Goal: Task Accomplishment & Management: Complete application form

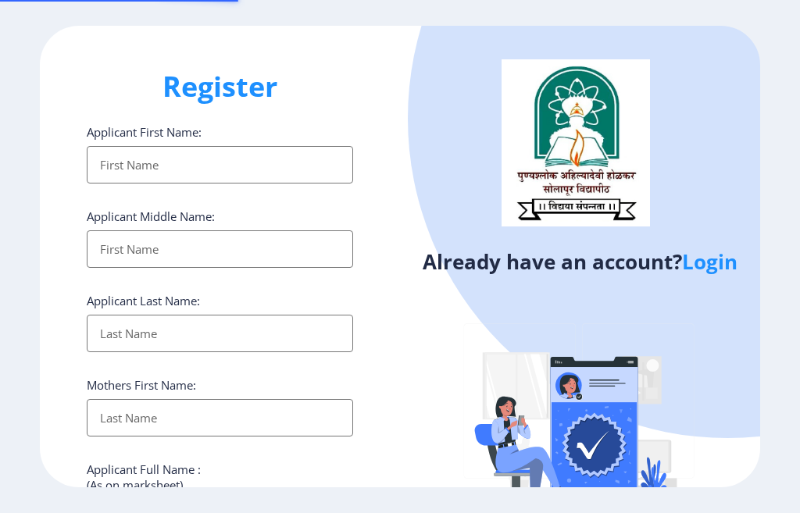
select select
click at [700, 262] on link "Login" at bounding box center [709, 262] width 55 height 28
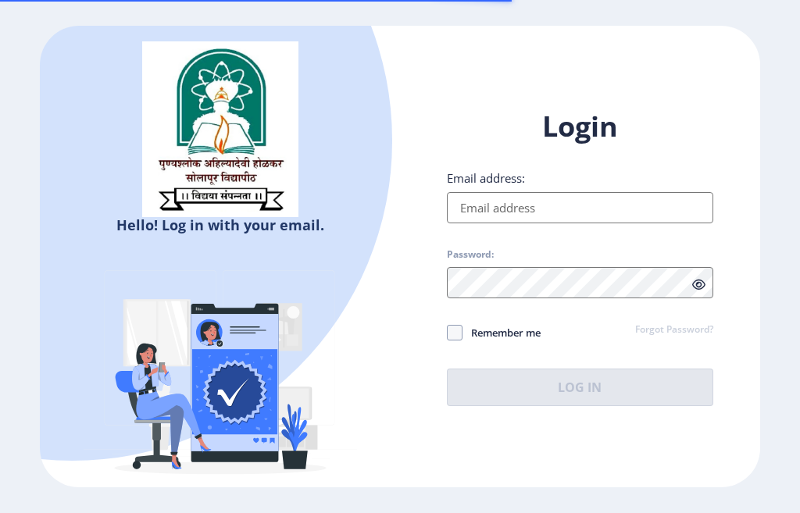
click at [520, 210] on input "Email address:" at bounding box center [580, 207] width 266 height 31
paste input "FC – Document Requirement (900)"
type input "FC – Document Requirement (900)"
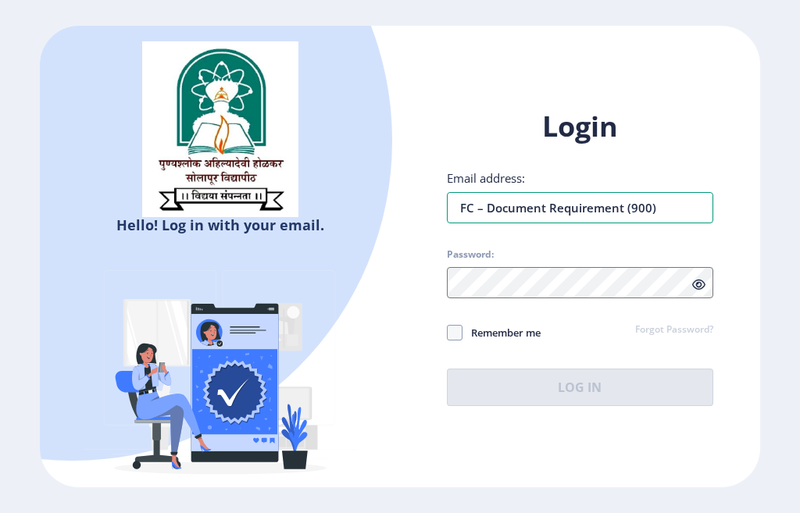
drag, startPoint x: 709, startPoint y: 205, endPoint x: 155, endPoint y: 216, distance: 554.0
click at [155, 216] on div "Hello! Log in with your email. Don't have an account? Register Login Email addr…" at bounding box center [400, 257] width 720 height 462
type input "[EMAIL_ADDRESS][DOMAIN_NAME]"
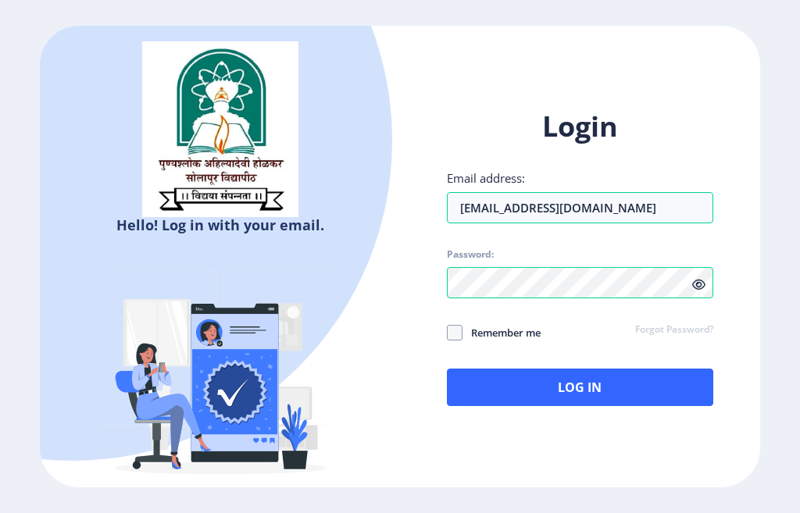
click at [703, 279] on icon at bounding box center [698, 285] width 13 height 12
click at [551, 367] on div "Login Email address: [EMAIL_ADDRESS][DOMAIN_NAME] Password: Remember me Forgot …" at bounding box center [580, 257] width 266 height 298
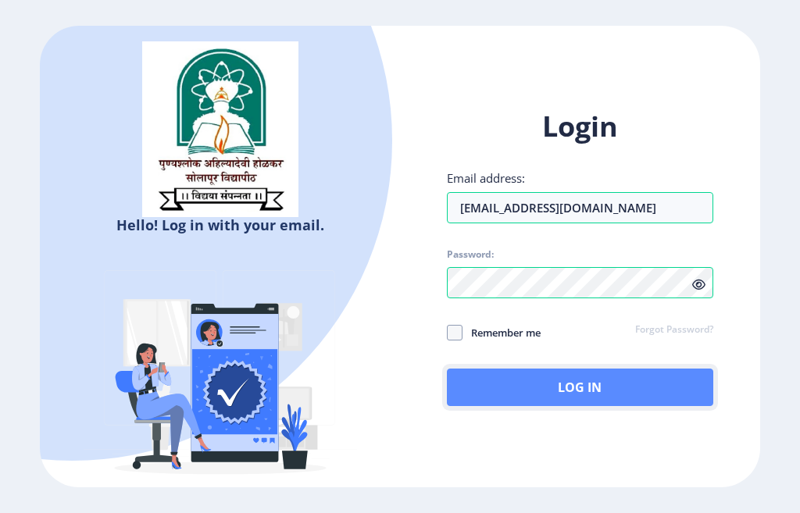
click at [538, 386] on button "Log In" at bounding box center [580, 387] width 266 height 37
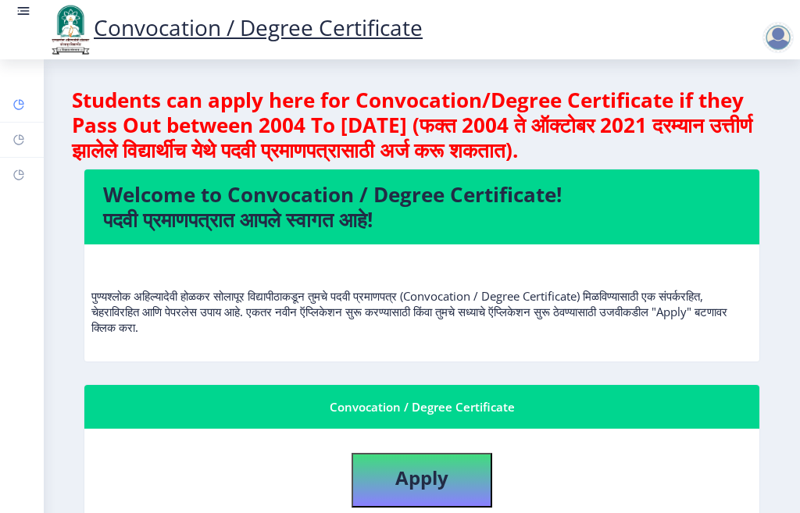
click at [21, 98] on rect at bounding box center [18, 104] width 12 height 12
click at [19, 130] on link "Help/FAQ" at bounding box center [22, 140] width 44 height 34
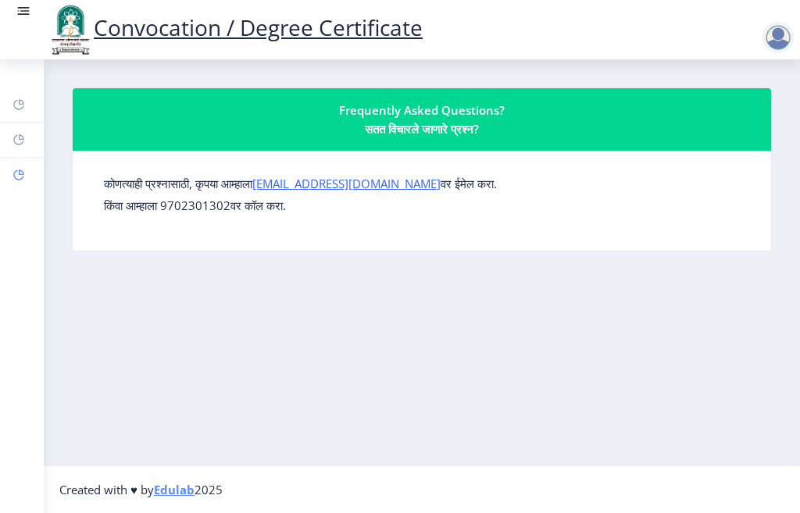
click at [13, 163] on link "Profile" at bounding box center [22, 175] width 44 height 34
select select
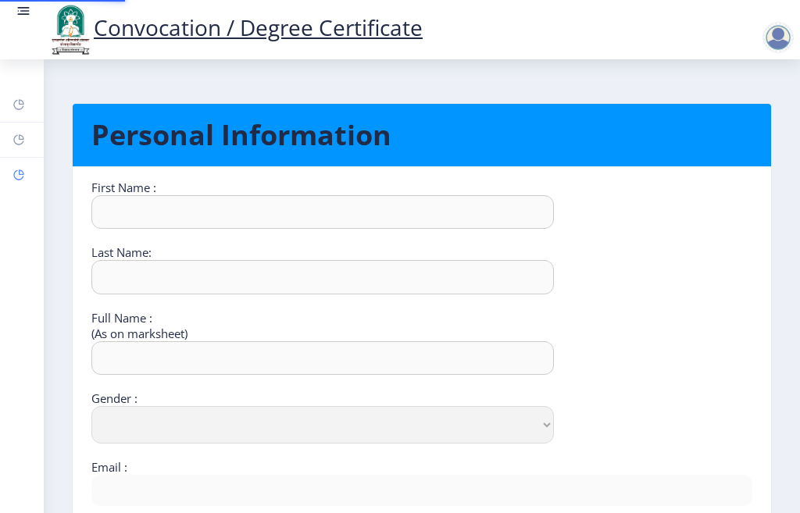
type input "[PERSON_NAME]"
type input "[PERSON_NAME] [PERSON_NAME]"
select select "[DEMOGRAPHIC_DATA]"
type input "[EMAIL_ADDRESS][DOMAIN_NAME]"
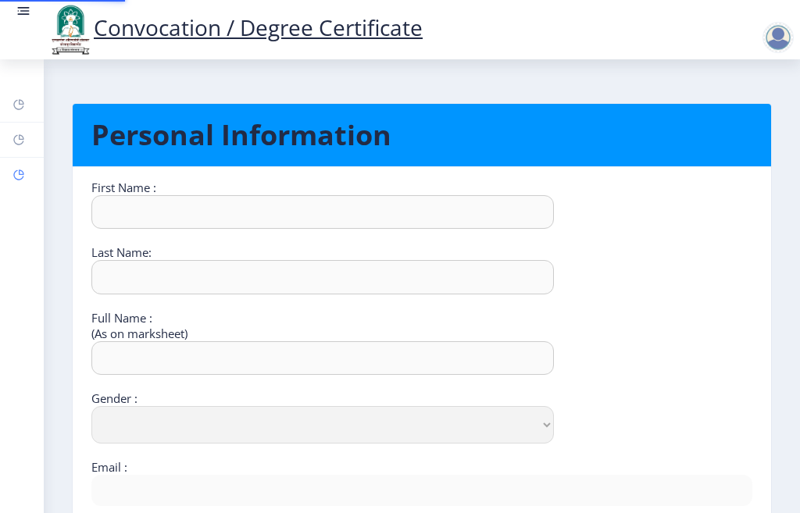
type input "9975564439"
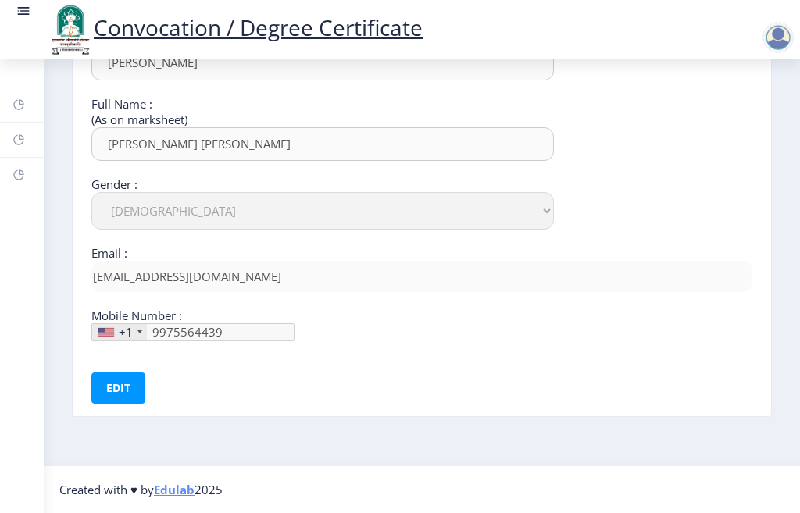
scroll to position [1, 0]
click at [123, 330] on div "+1" at bounding box center [126, 332] width 14 height 16
click at [123, 384] on button "Edit" at bounding box center [118, 388] width 54 height 31
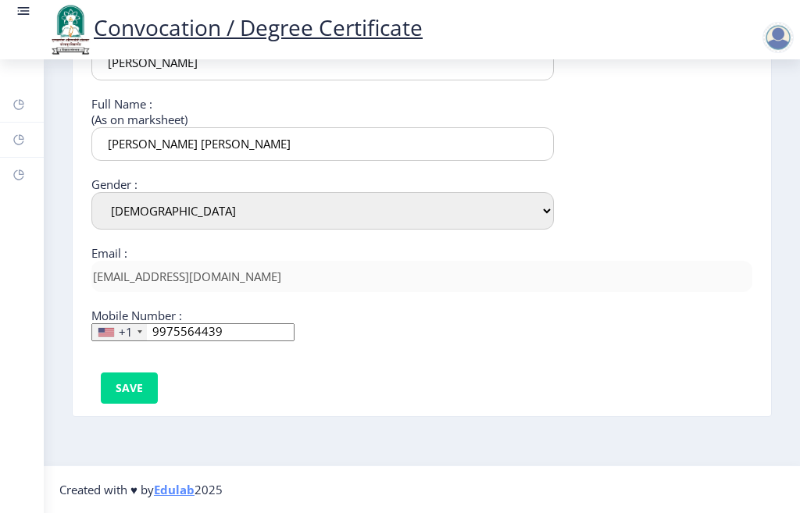
click at [122, 334] on div "+1" at bounding box center [126, 332] width 14 height 16
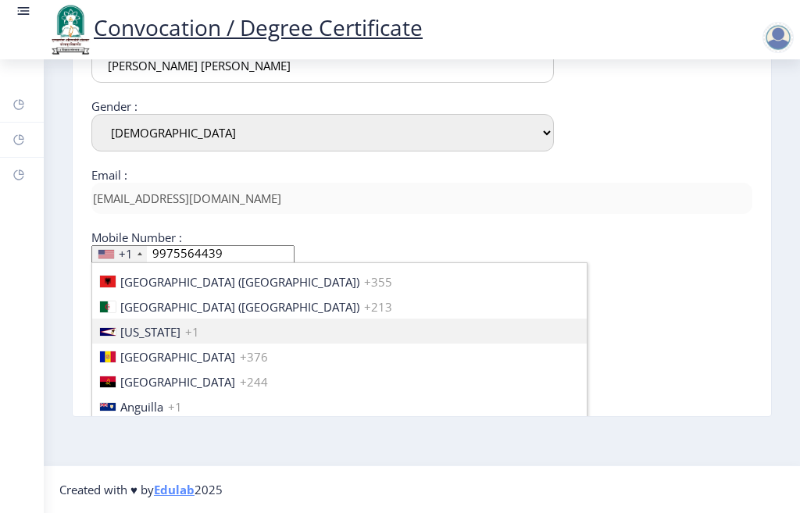
scroll to position [2392, 0]
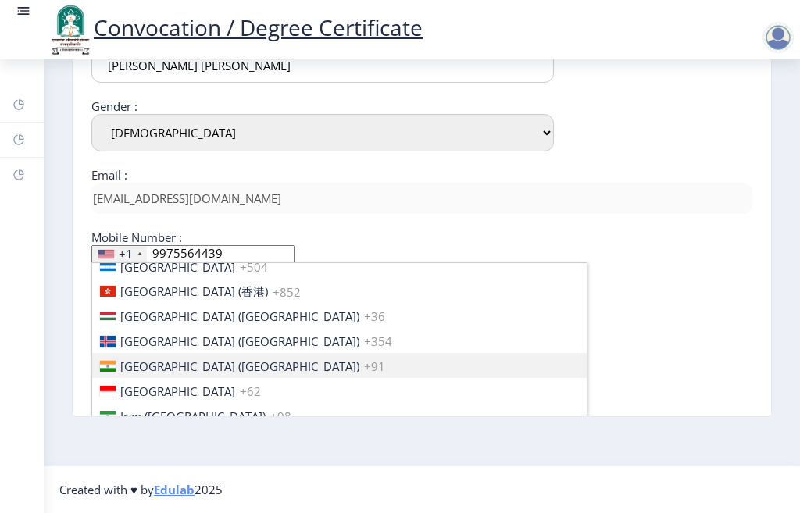
click at [133, 365] on span "[GEOGRAPHIC_DATA] ([GEOGRAPHIC_DATA])" at bounding box center [239, 367] width 239 height 16
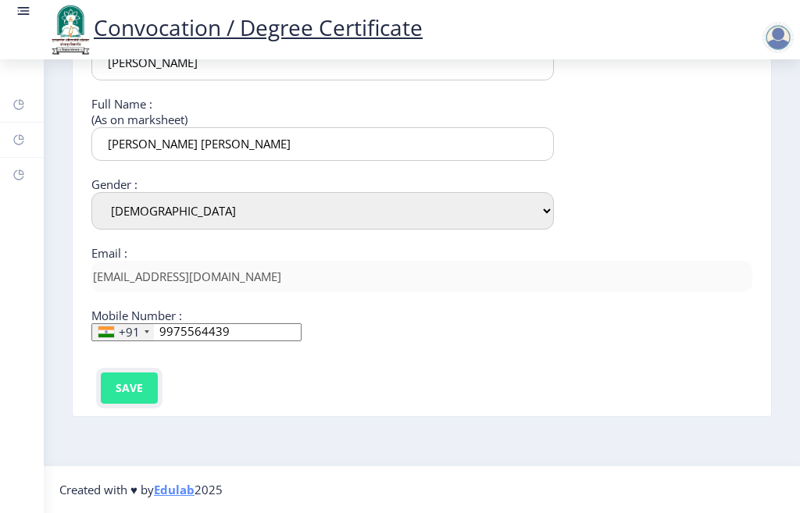
scroll to position [0, 0]
click at [137, 382] on button "Save" at bounding box center [129, 388] width 57 height 31
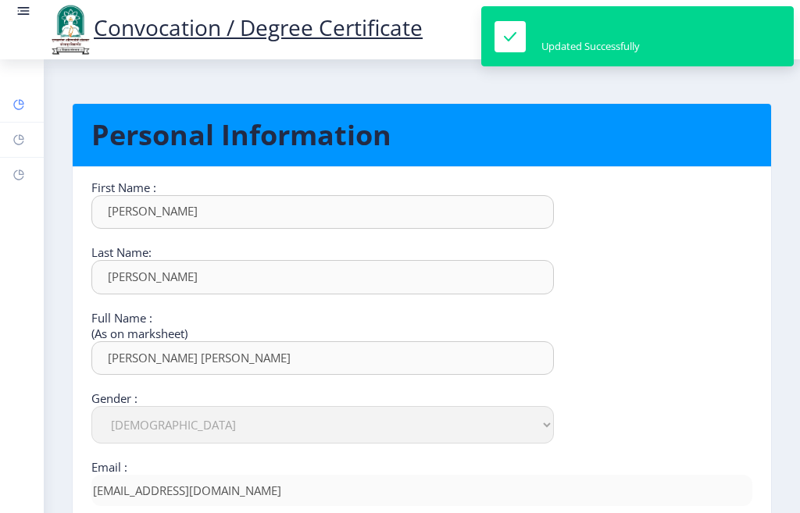
click at [24, 108] on rect at bounding box center [18, 104] width 12 height 12
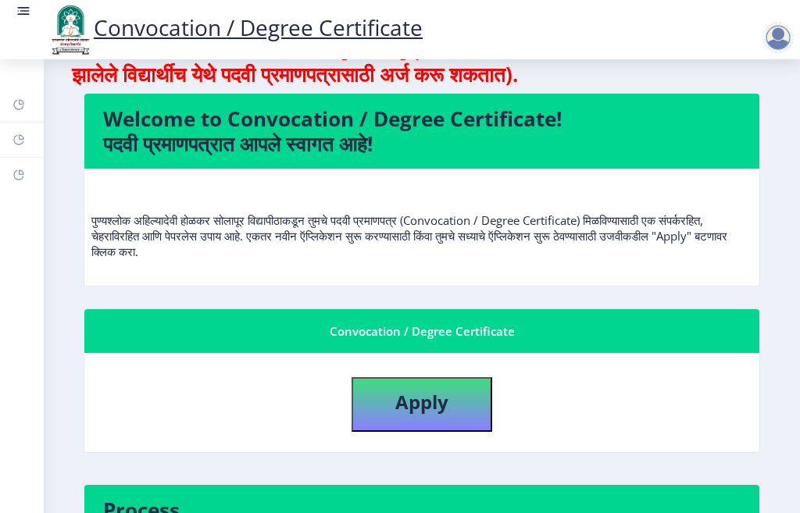
scroll to position [156, 0]
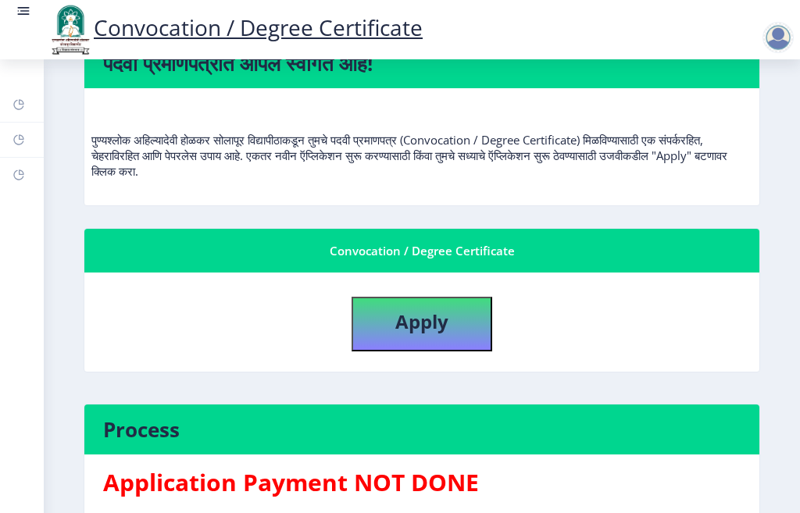
click at [391, 256] on div "Convocation / Degree Certificate" at bounding box center [421, 250] width 637 height 19
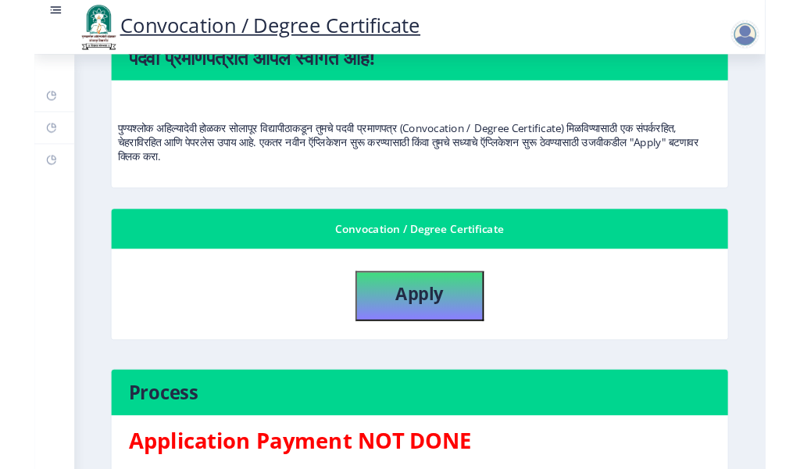
scroll to position [523, 0]
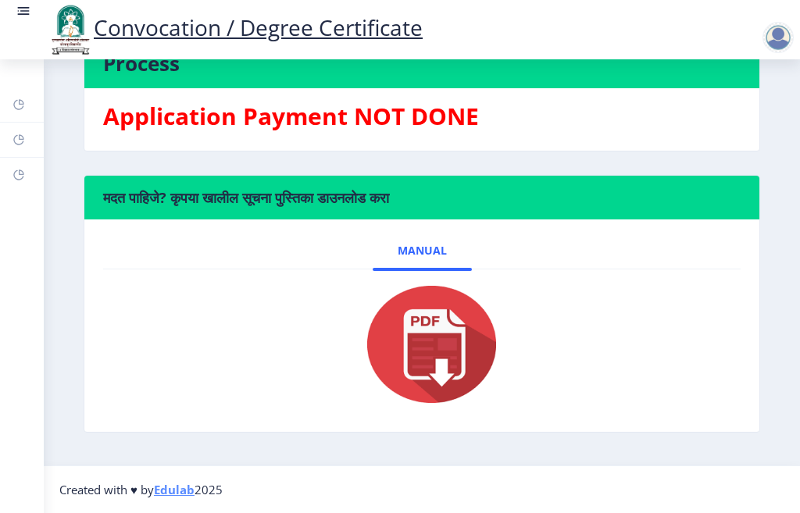
click at [411, 338] on img at bounding box center [422, 344] width 156 height 125
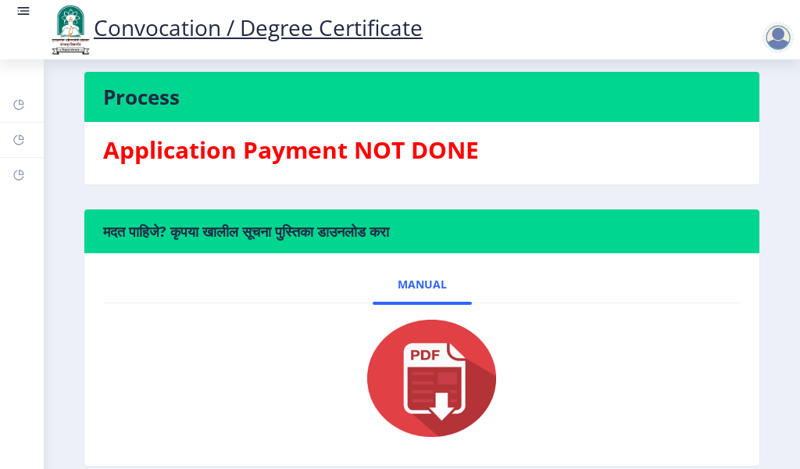
scroll to position [255, 0]
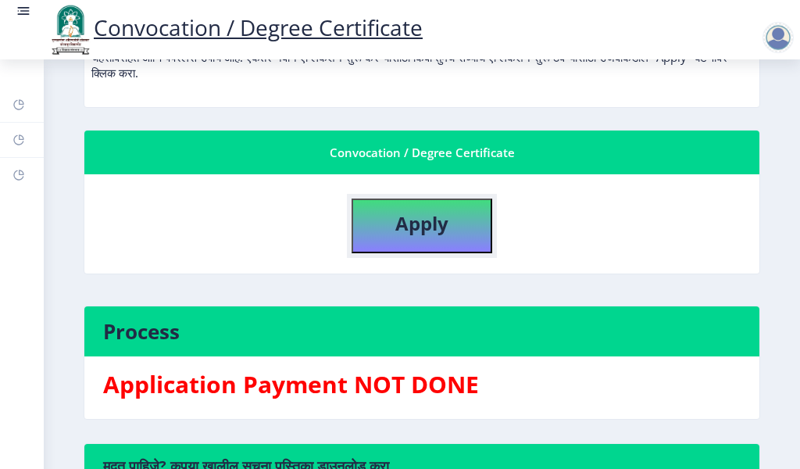
click at [391, 250] on button "Apply" at bounding box center [422, 225] width 141 height 55
select select
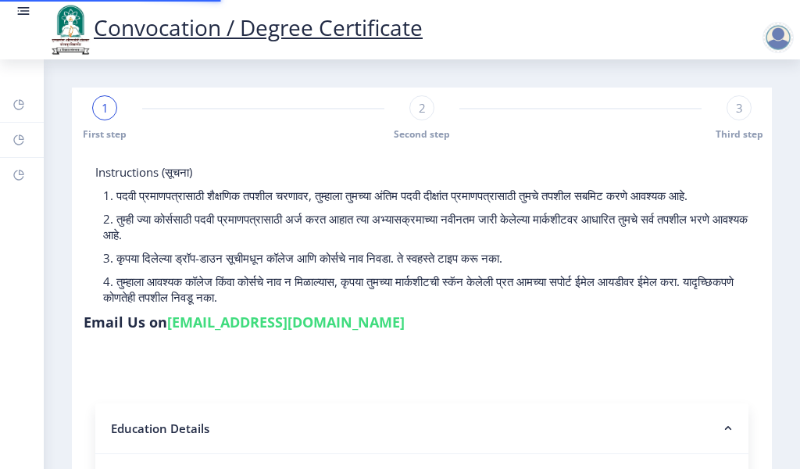
type input "2007032500048294"
select select "Regular"
select select "2010"
select select "April"
select select "FIRST CLASS"
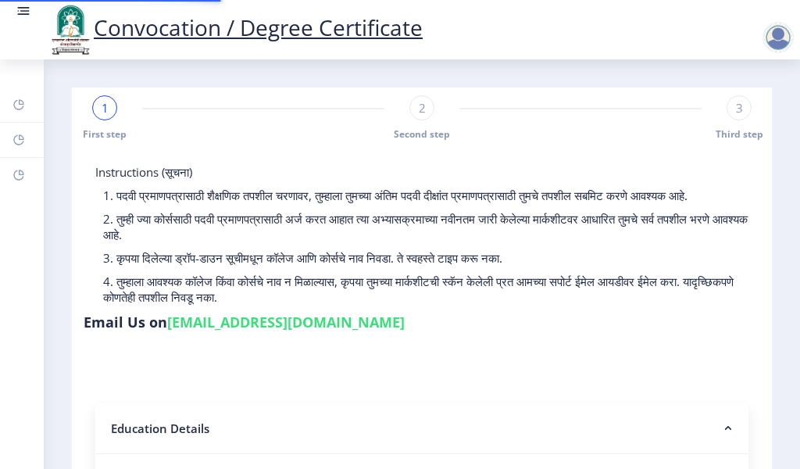
type input "26979"
type input "RUKMINI"
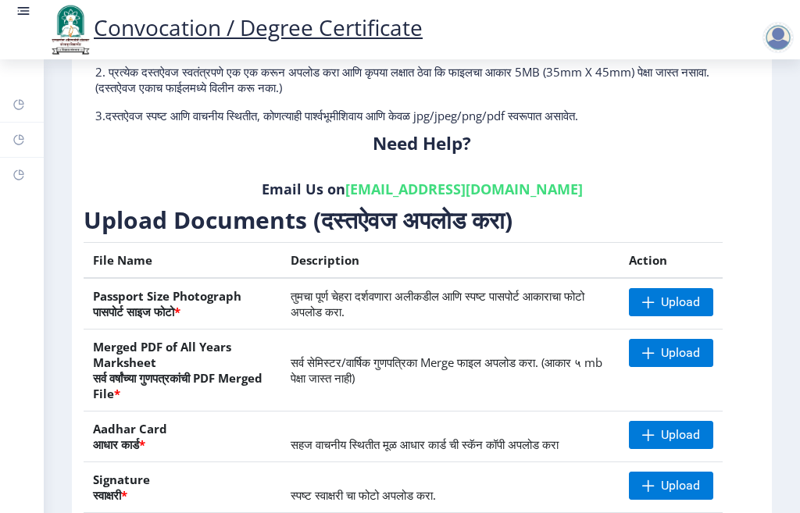
scroll to position [155, 0]
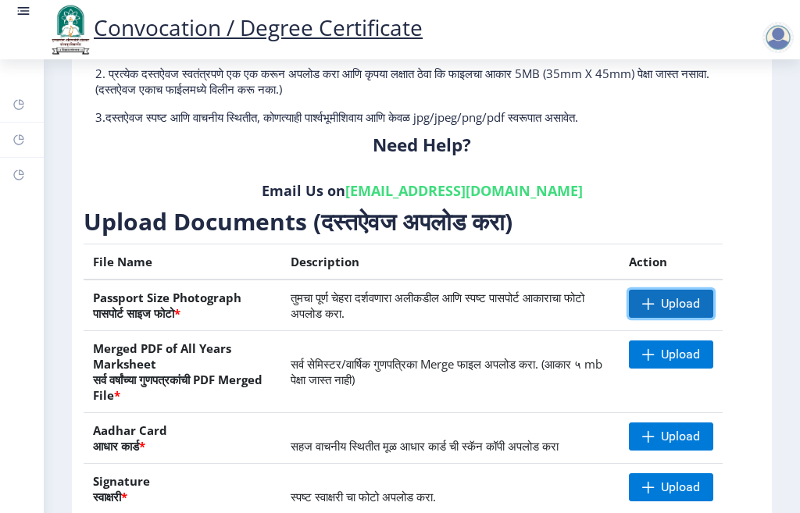
click at [642, 301] on span at bounding box center [648, 304] width 12 height 12
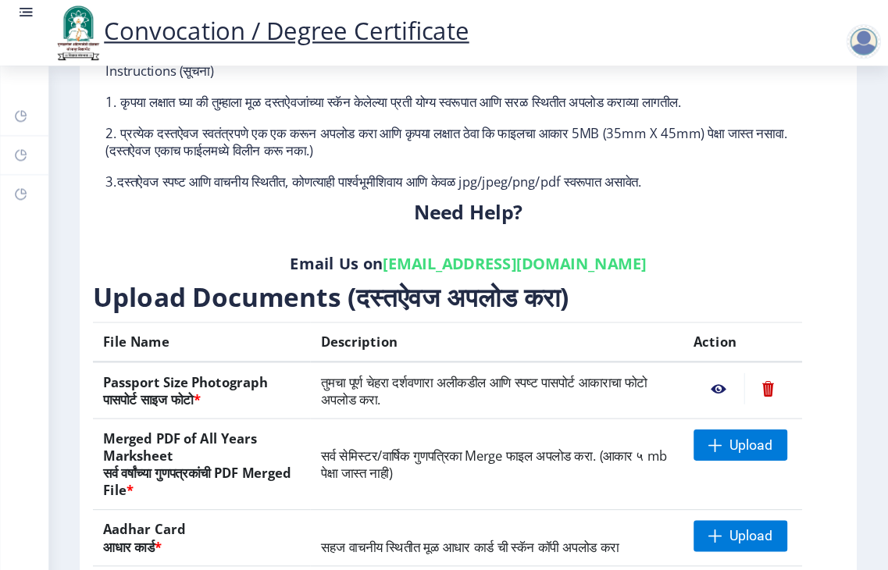
scroll to position [0, 0]
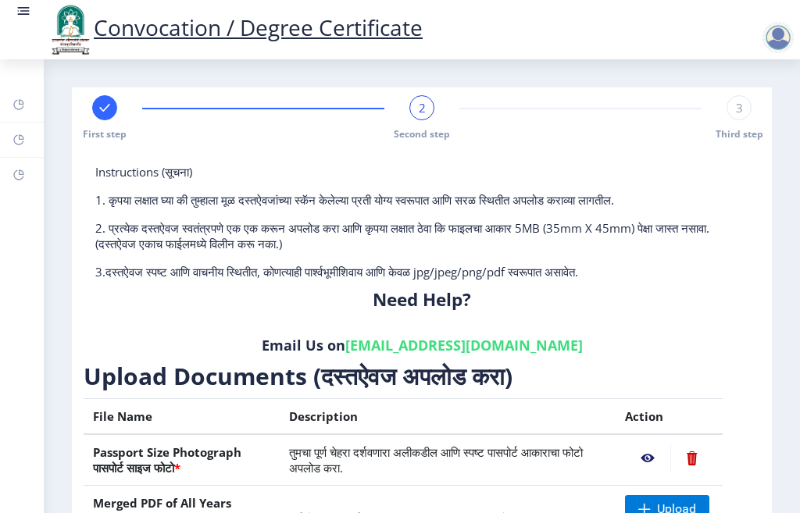
click at [15, 2] on nav "Convocation / Degree Certificate" at bounding box center [400, 29] width 800 height 59
click at [30, 20] on link at bounding box center [24, 29] width 16 height 53
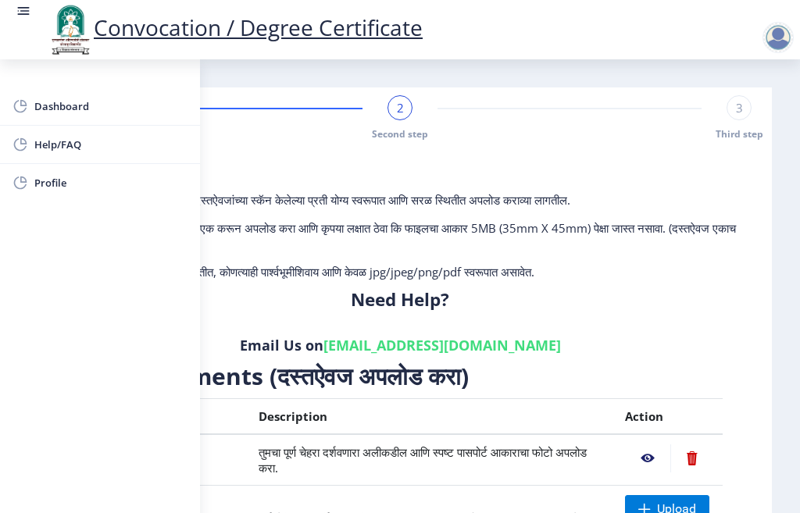
click at [262, 152] on div "Instructions (सूचना) 1. कृपया लक्षात घ्या की तुम्हाला मूळ दस्तऐवजांच्या स्कॅन क…" at bounding box center [400, 462] width 728 height 629
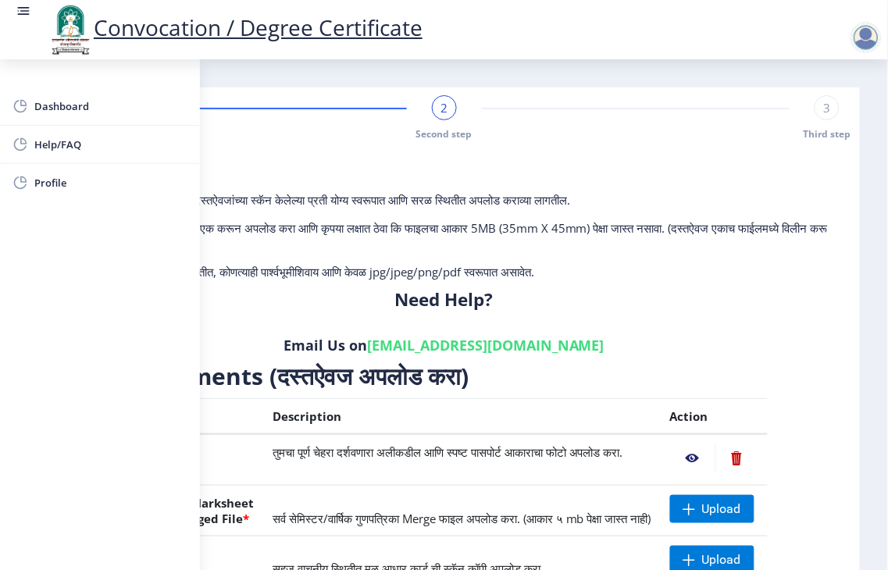
scroll to position [173, 0]
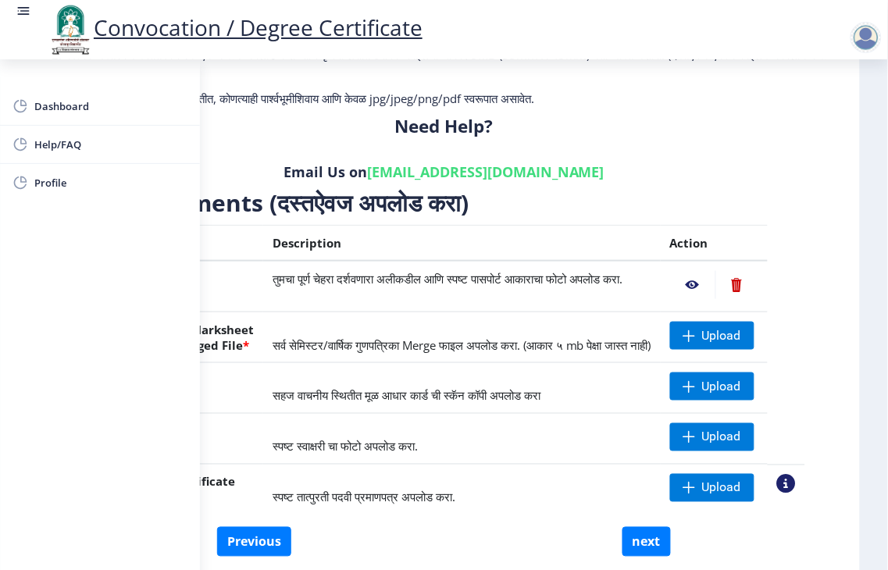
click at [350, 239] on th "Description" at bounding box center [462, 244] width 398 height 36
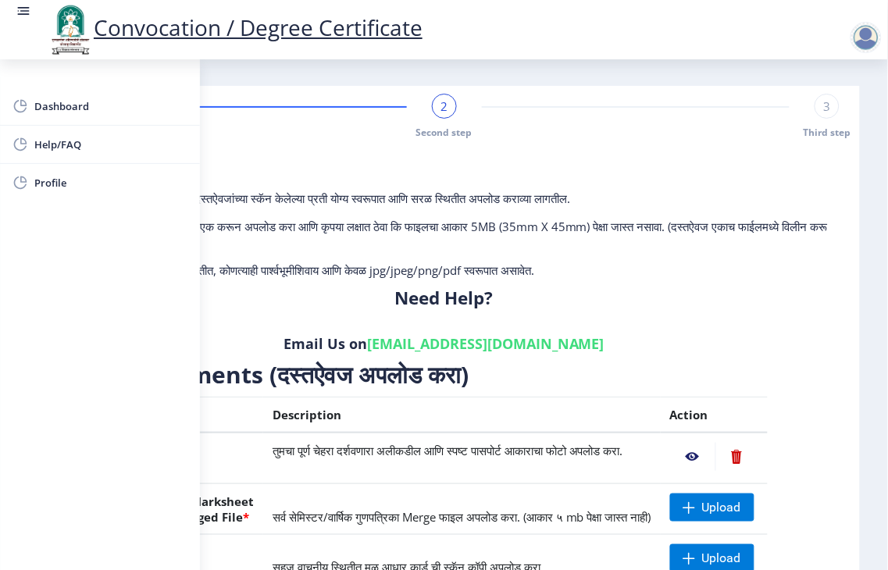
scroll to position [0, 0]
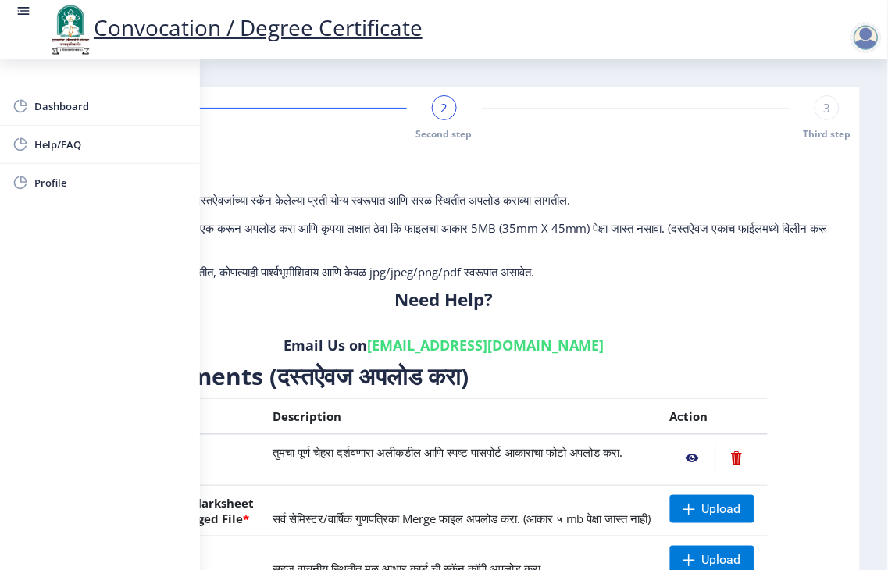
click at [30, 10] on div "Convocation / Degree Certificate" at bounding box center [227, 29] width 423 height 53
click at [22, 12] on rect at bounding box center [24, 11] width 16 height 16
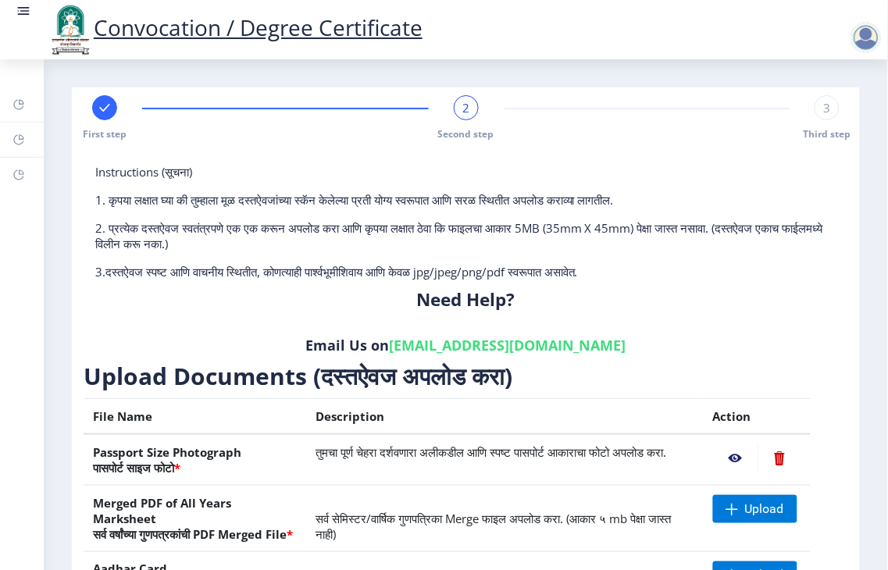
click at [102, 112] on rect at bounding box center [105, 108] width 16 height 16
select select "Regular"
select select "2010"
select select "April"
select select "FIRST CLASS"
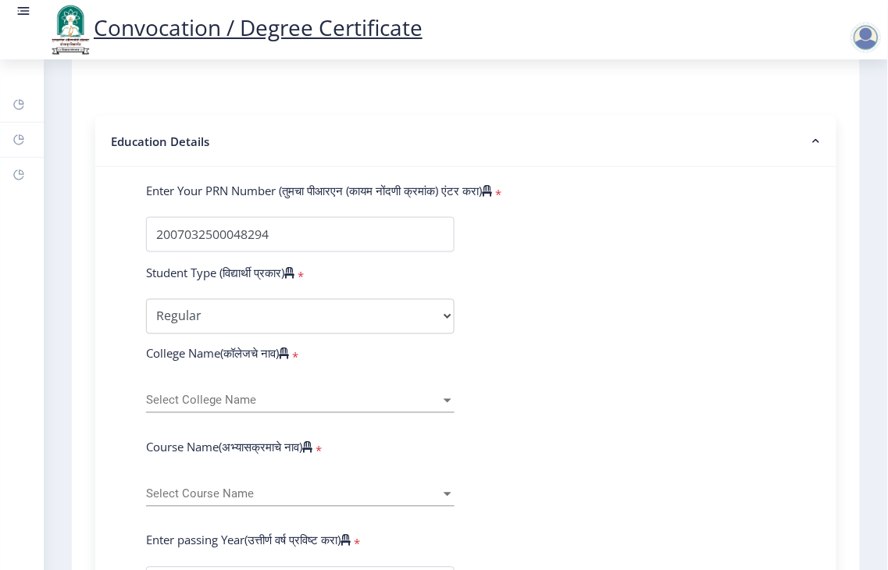
scroll to position [155, 0]
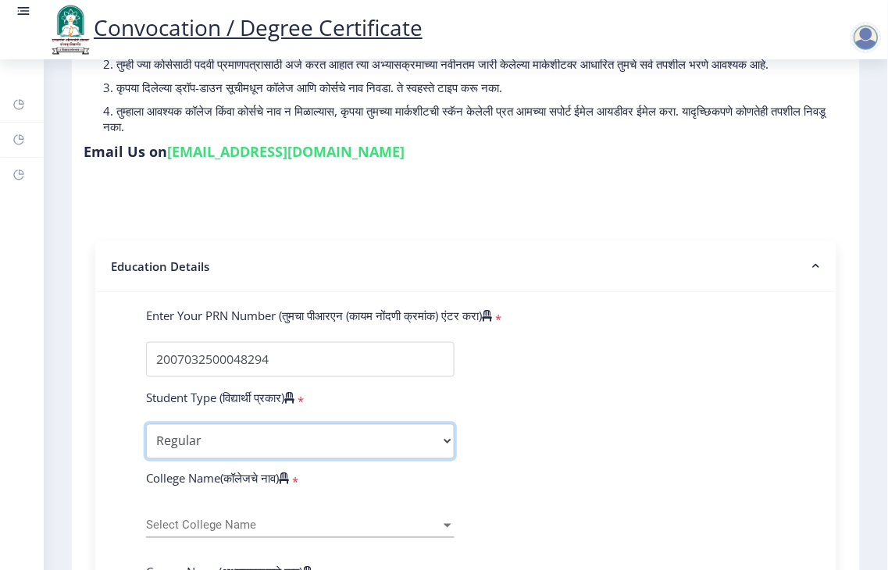
click at [237, 459] on select "Select Student Type Regular External" at bounding box center [300, 441] width 309 height 35
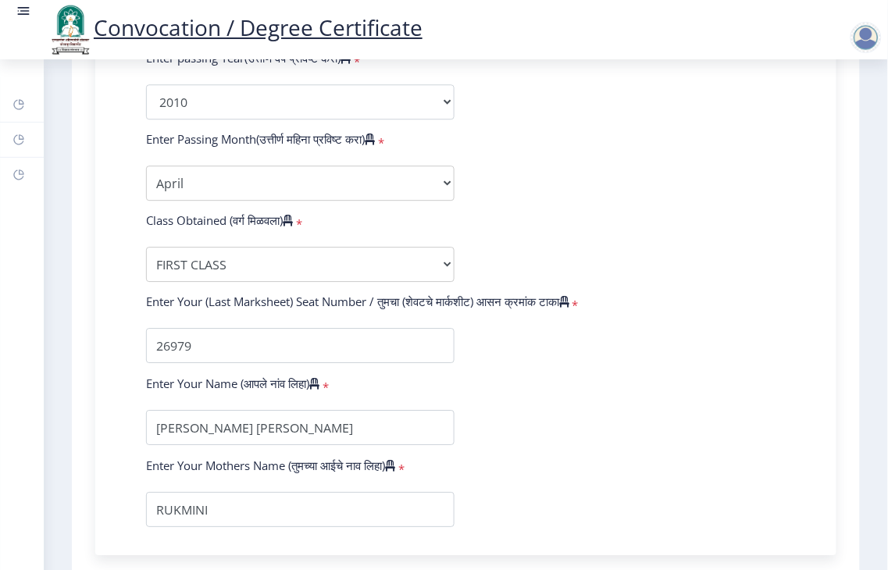
scroll to position [936, 0]
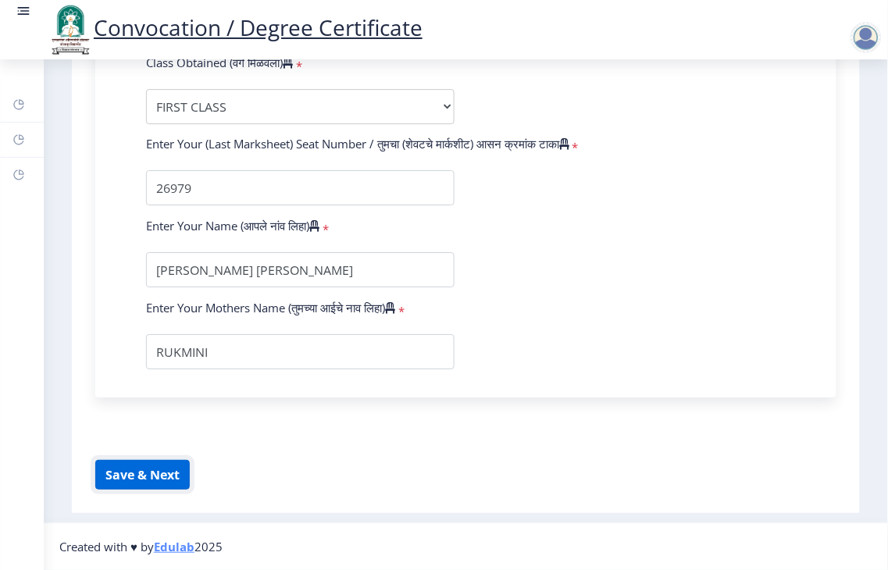
click at [145, 481] on button "Save & Next" at bounding box center [142, 475] width 95 height 30
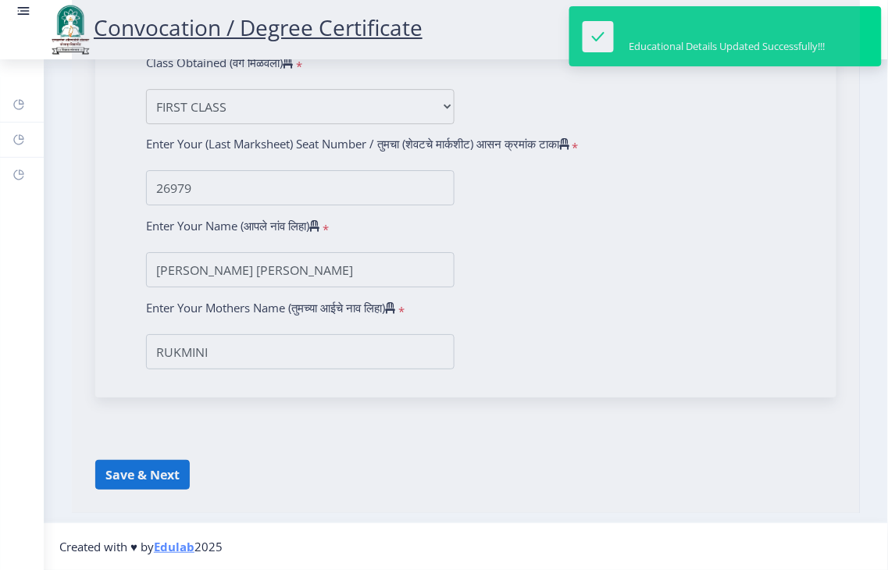
select select
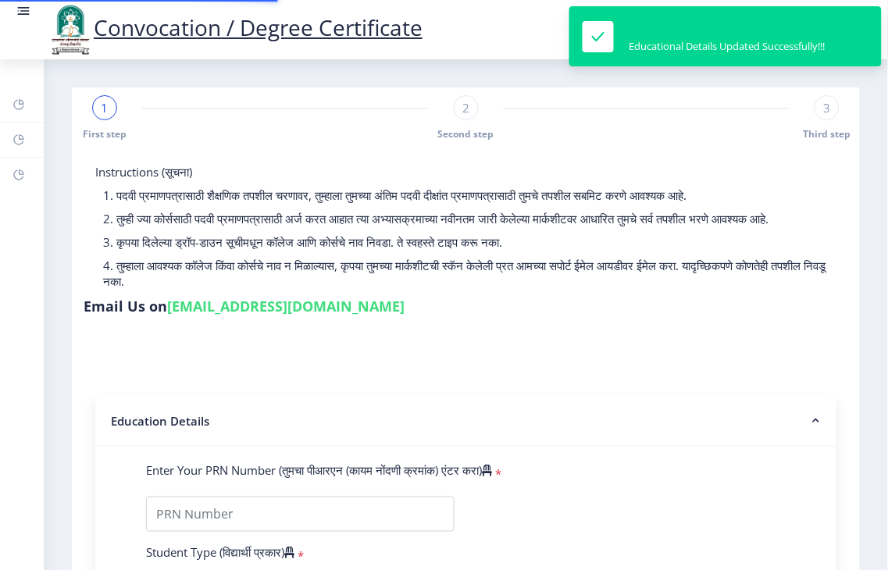
type input "2007032500048294"
select select "Regular"
select select "2010"
select select "April"
select select "FIRST CLASS"
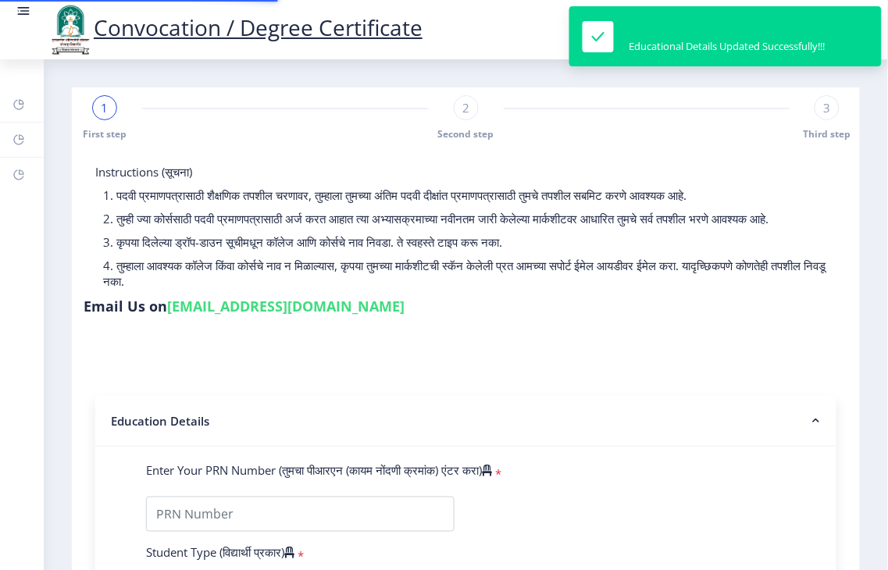
type input "26979"
type input "RUKMINI"
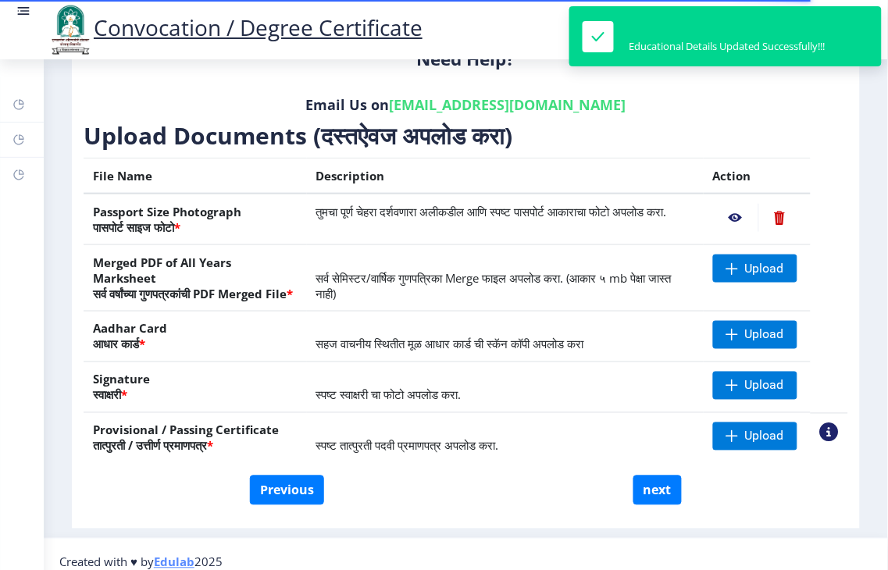
scroll to position [260, 0]
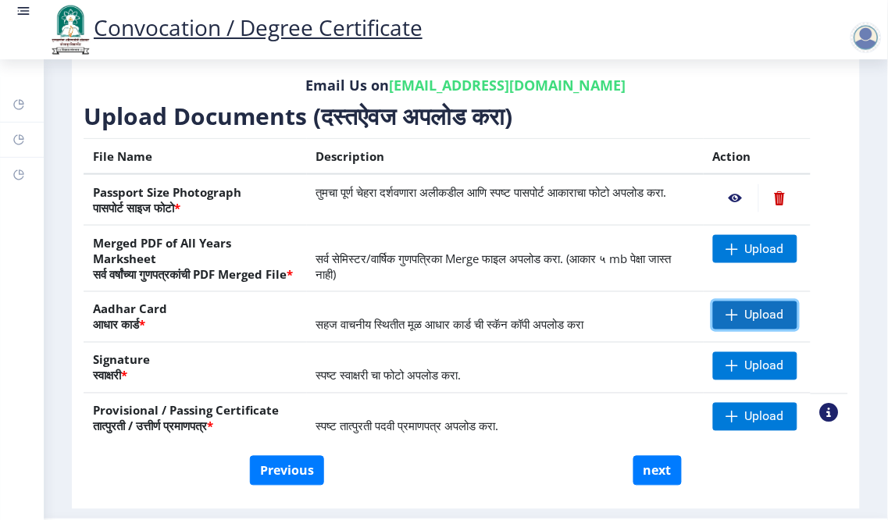
click at [779, 323] on span "Upload" at bounding box center [764, 316] width 39 height 16
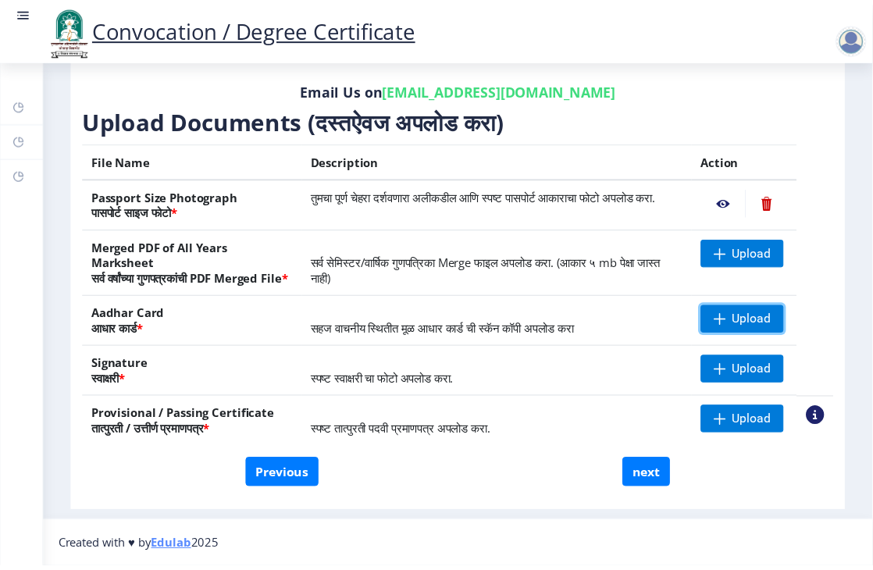
scroll to position [271, 0]
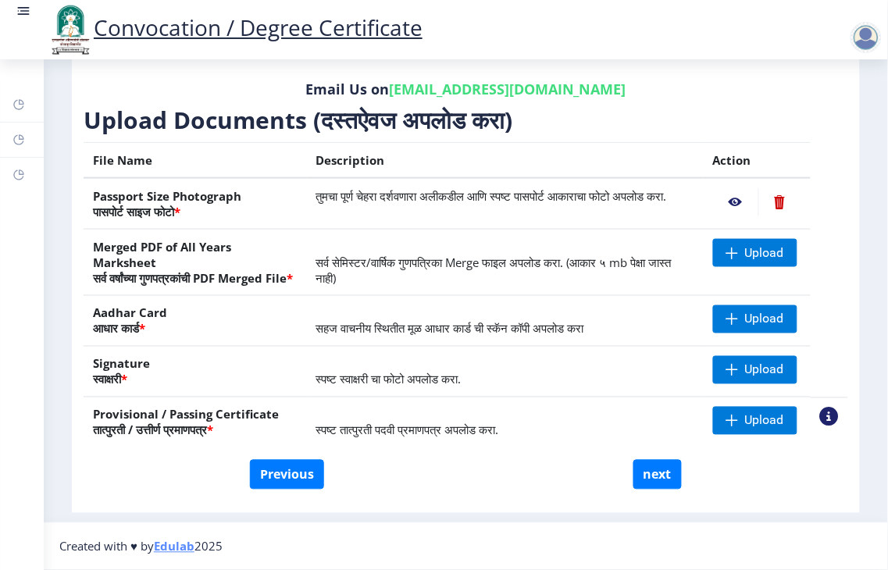
click at [799, 416] on nb-action at bounding box center [829, 417] width 19 height 19
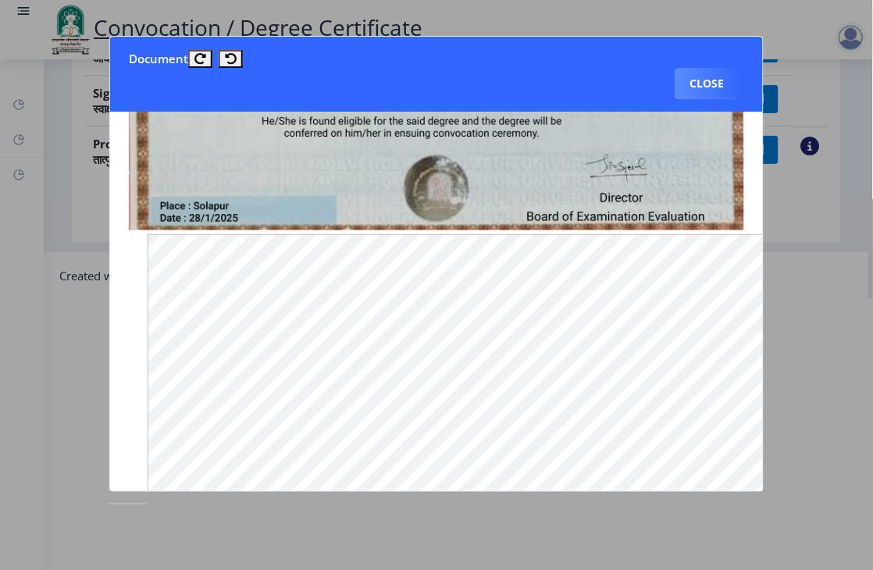
scroll to position [347, 0]
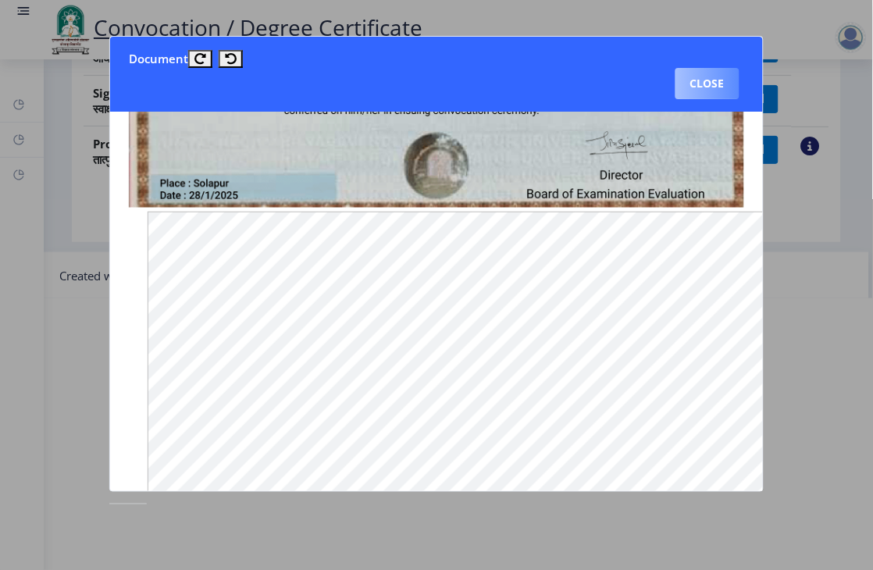
click at [698, 74] on button "Close" at bounding box center [708, 83] width 64 height 31
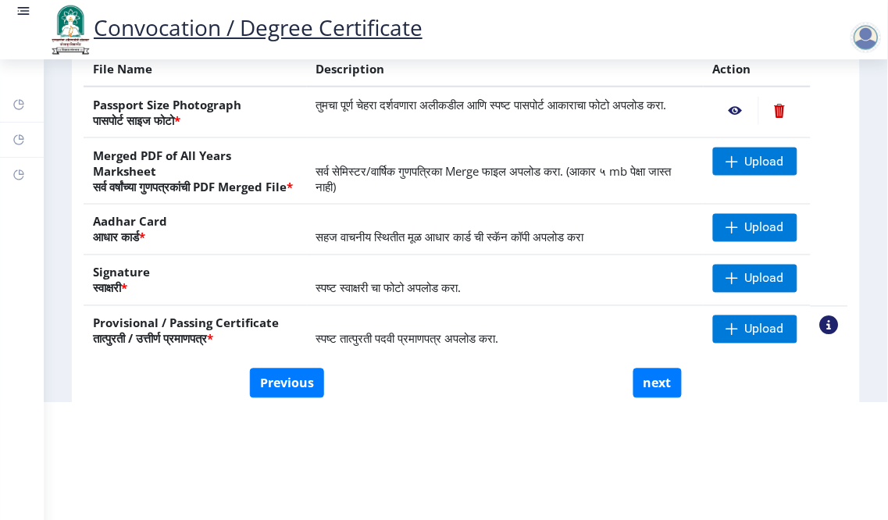
scroll to position [260, 0]
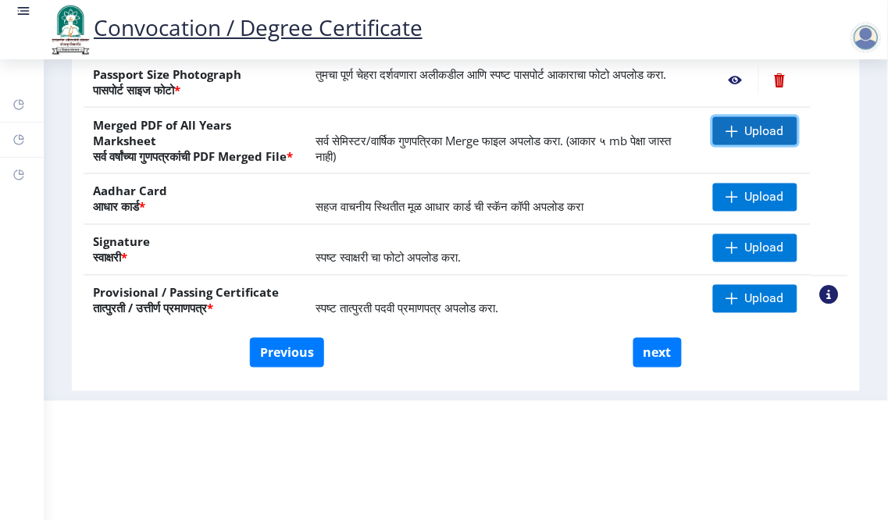
click at [748, 137] on span "Upload" at bounding box center [764, 131] width 39 height 16
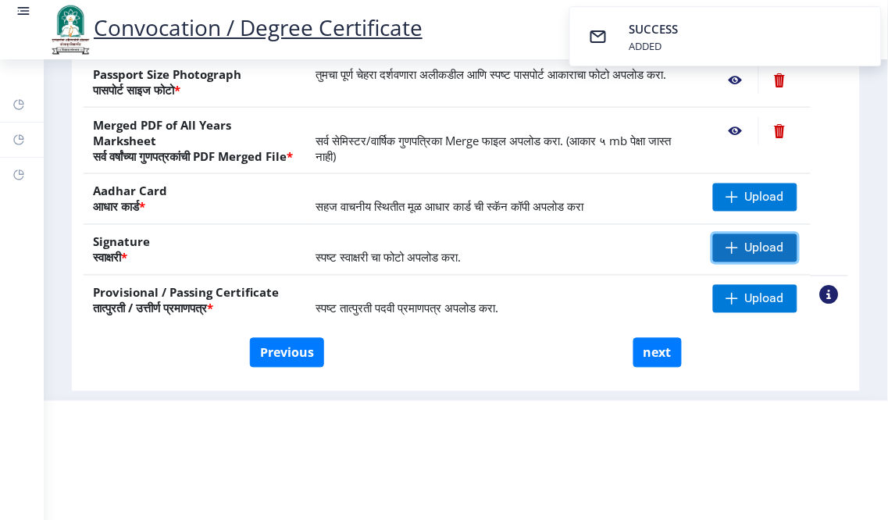
click at [745, 256] on span "Upload" at bounding box center [764, 249] width 39 height 16
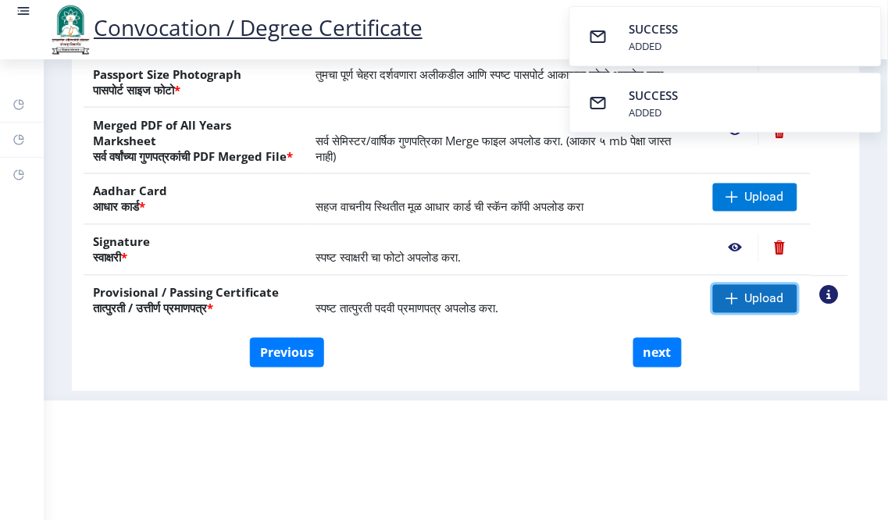
click at [767, 313] on span "Upload" at bounding box center [755, 299] width 84 height 28
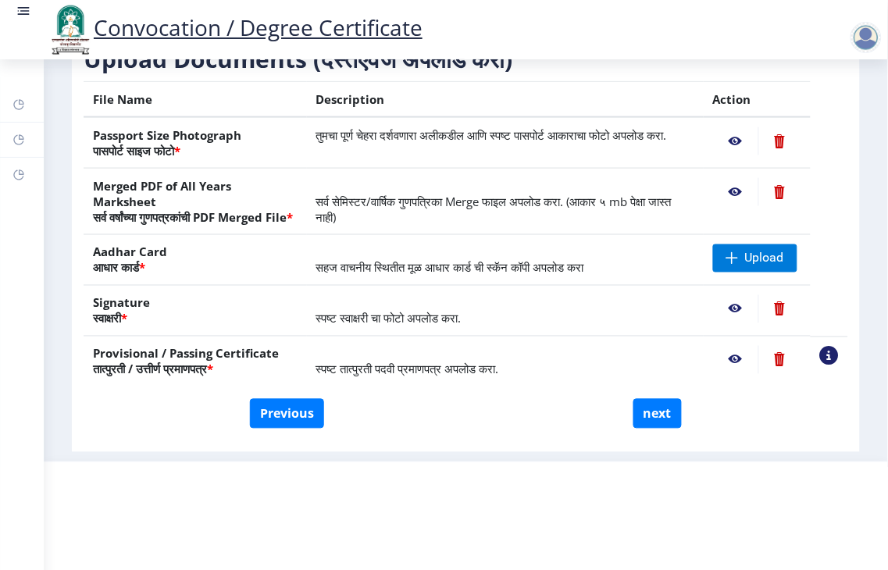
scroll to position [271, 0]
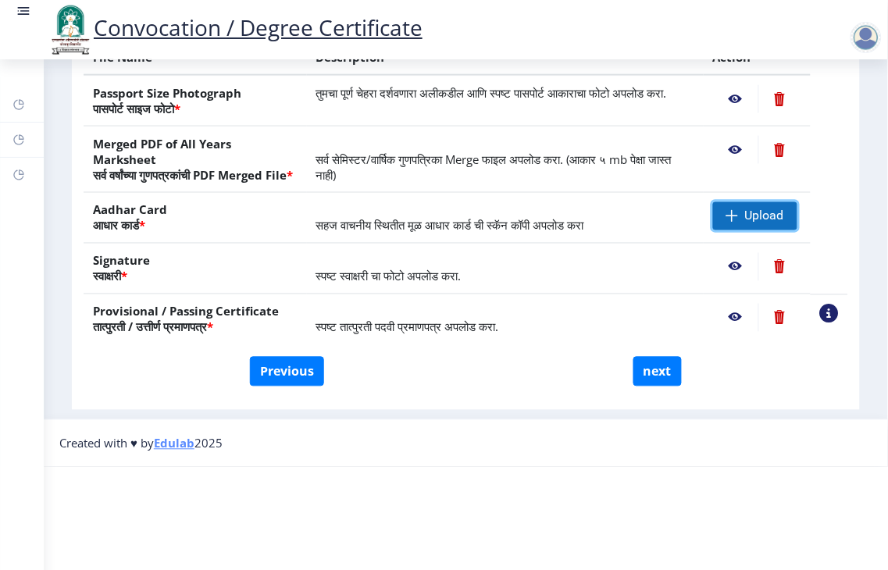
click at [761, 209] on span "Upload" at bounding box center [764, 217] width 39 height 16
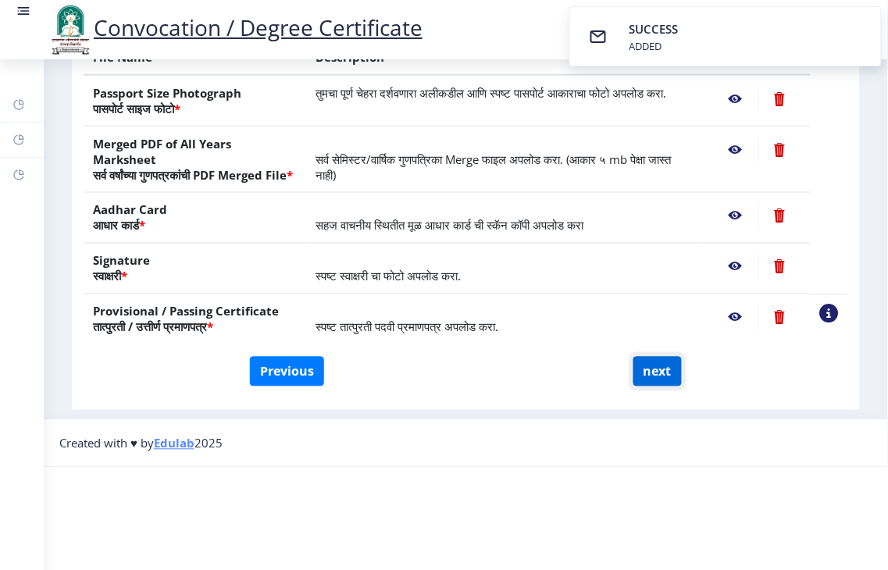
click at [659, 357] on button "next" at bounding box center [658, 372] width 48 height 30
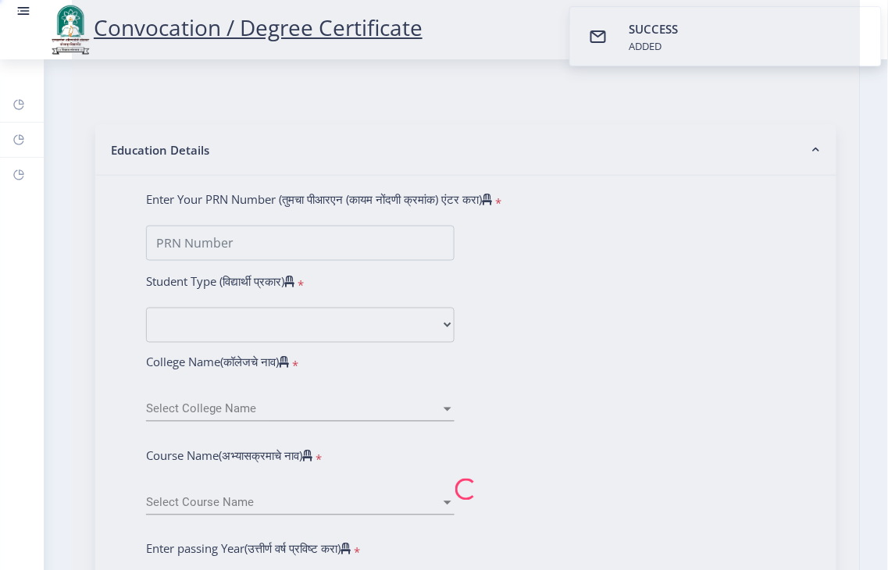
select select
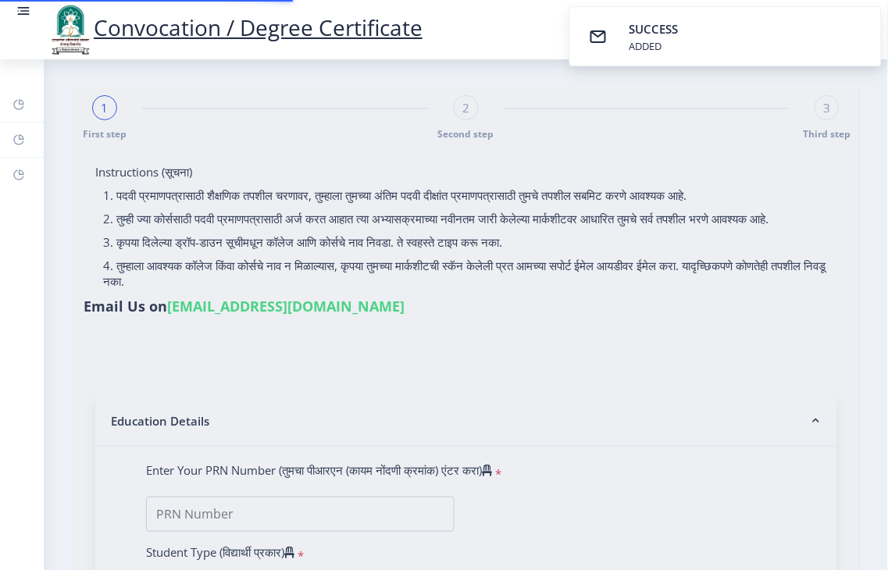
type input "[PERSON_NAME] [PERSON_NAME]"
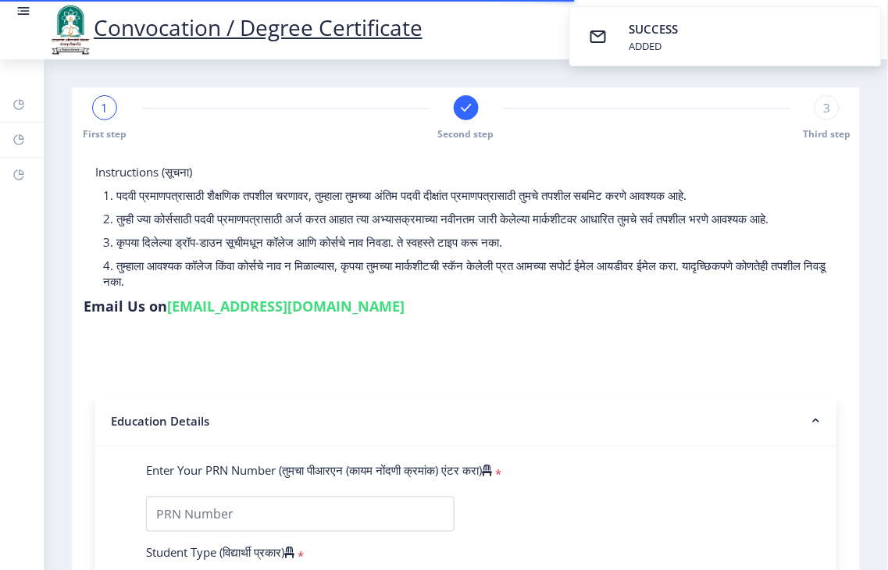
type input "2007032500048294"
select select "Regular"
select select "2010"
select select "April"
select select "FIRST CLASS"
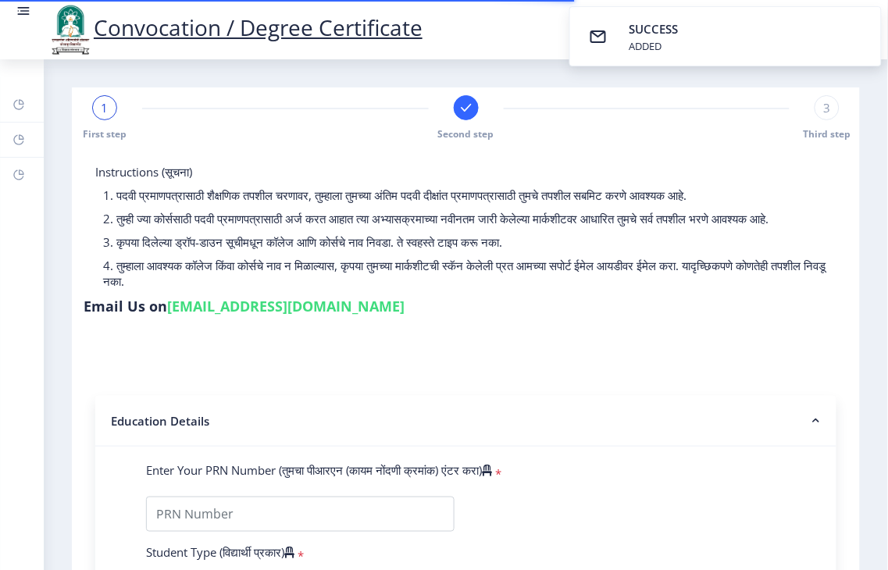
type input "26979"
type input "RUKMINI"
select select
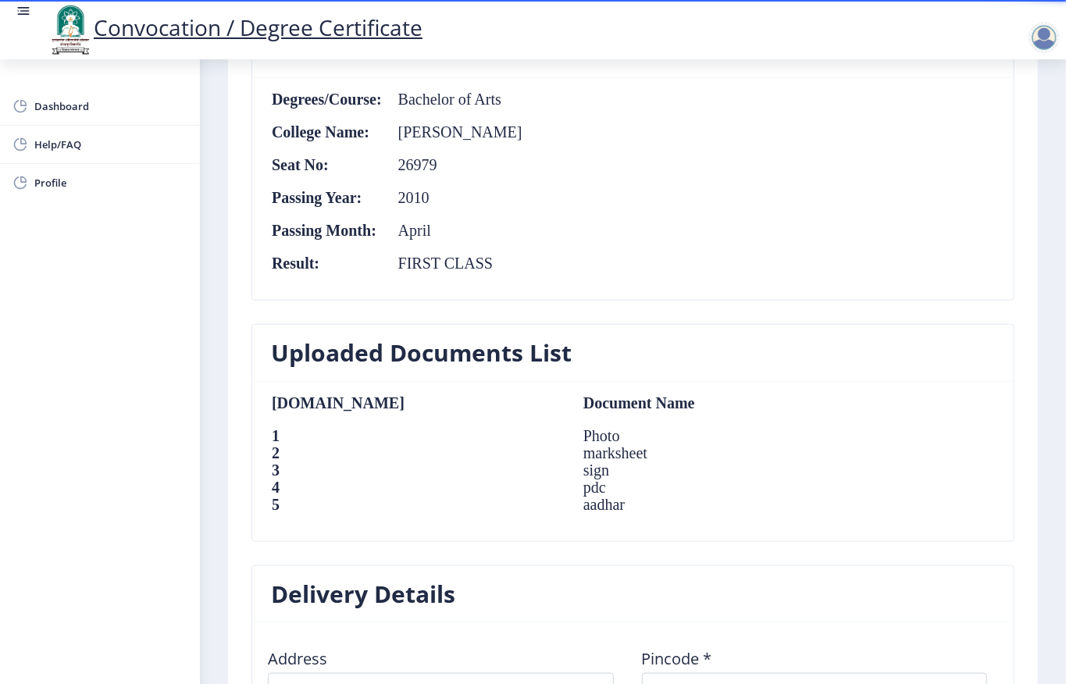
scroll to position [1053, 0]
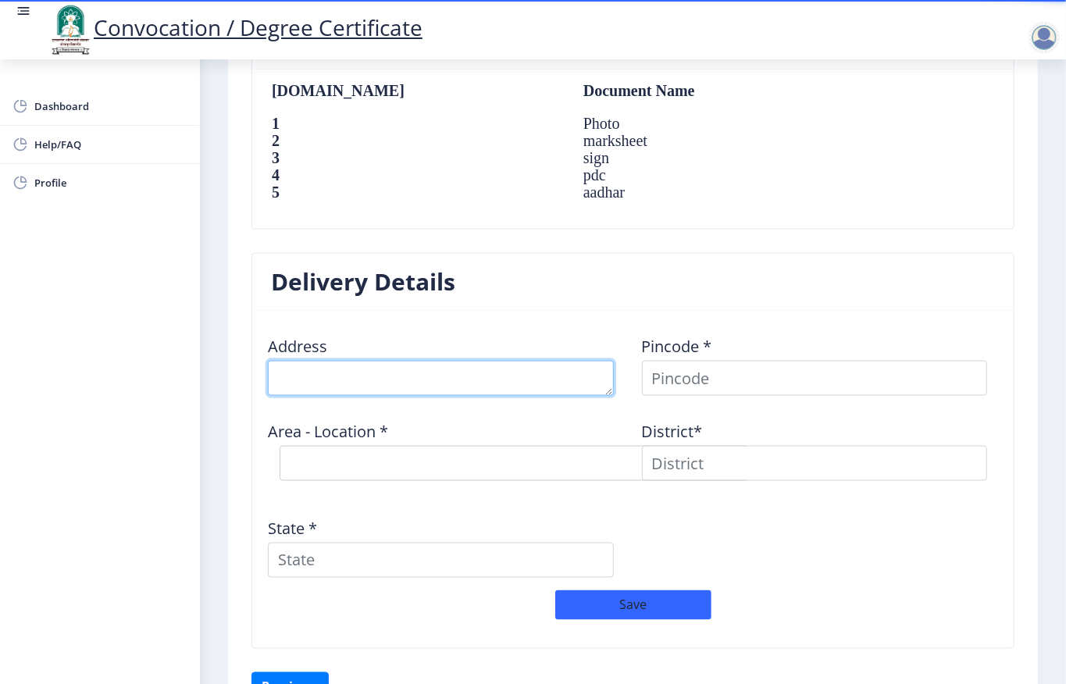
click at [353, 382] on textarea at bounding box center [441, 378] width 346 height 35
drag, startPoint x: 353, startPoint y: 382, endPoint x: 0, endPoint y: 386, distance: 353.1
type textarea "P"
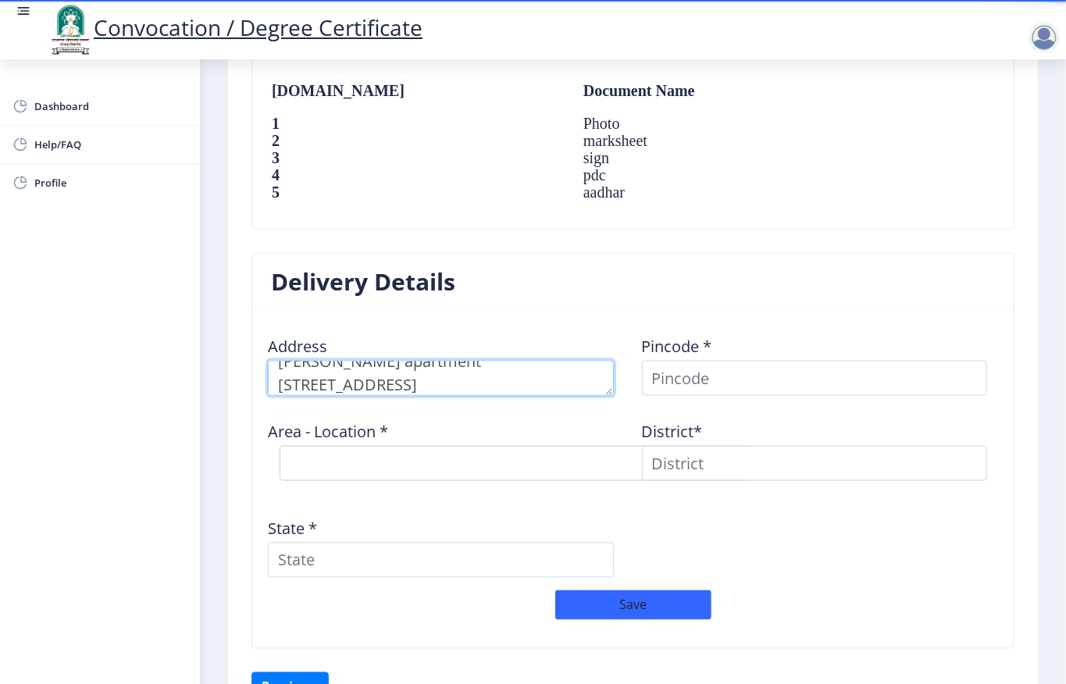
type textarea "[PERSON_NAME] apartment [STREET_ADDRESS]"
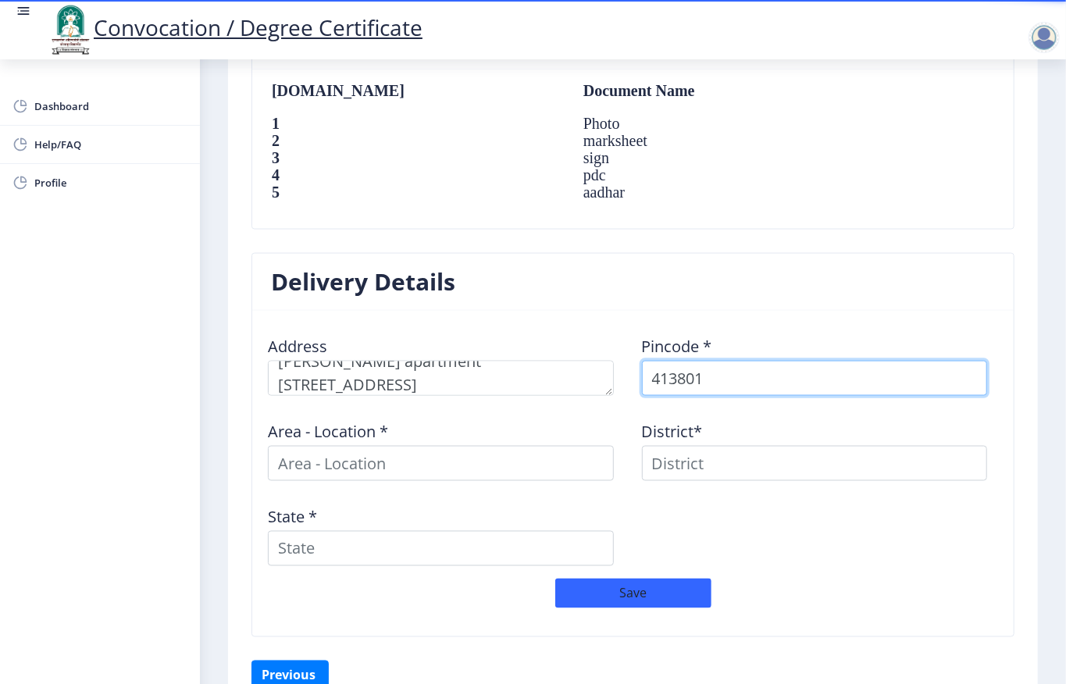
type input "413801"
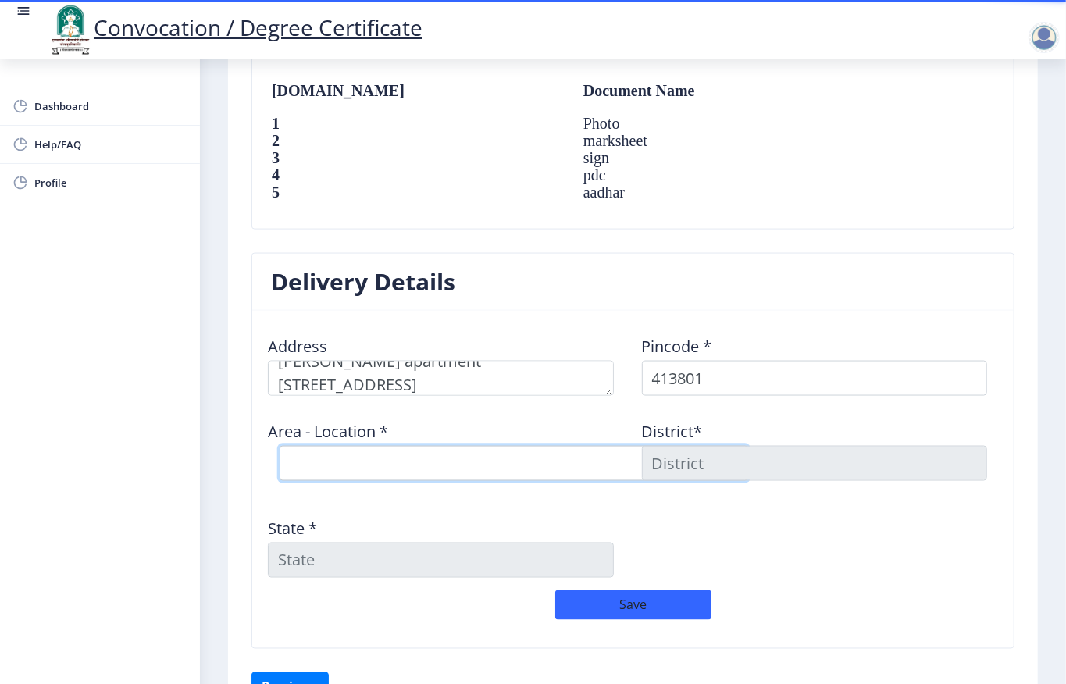
click at [429, 463] on select "Select Area Location [GEOGRAPHIC_DATA] B.O [GEOGRAPHIC_DATA] B.O Boribyal B.O D…" at bounding box center [514, 463] width 469 height 35
select select "4: Object"
click at [280, 449] on select "Select Area Location [GEOGRAPHIC_DATA] B.O [GEOGRAPHIC_DATA] B.O Boribyal B.O D…" at bounding box center [514, 463] width 469 height 35
type input "[GEOGRAPHIC_DATA]"
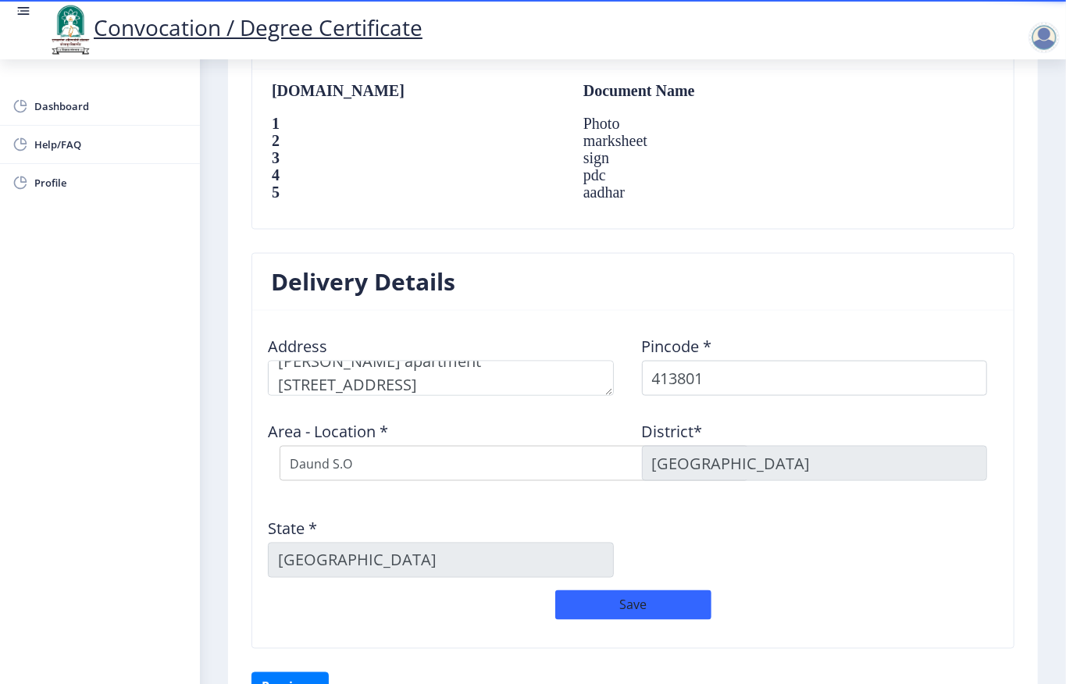
click at [345, 512] on input "[GEOGRAPHIC_DATA]" at bounding box center [441, 560] width 346 height 35
click at [629, 512] on button "Save" at bounding box center [633, 606] width 156 height 30
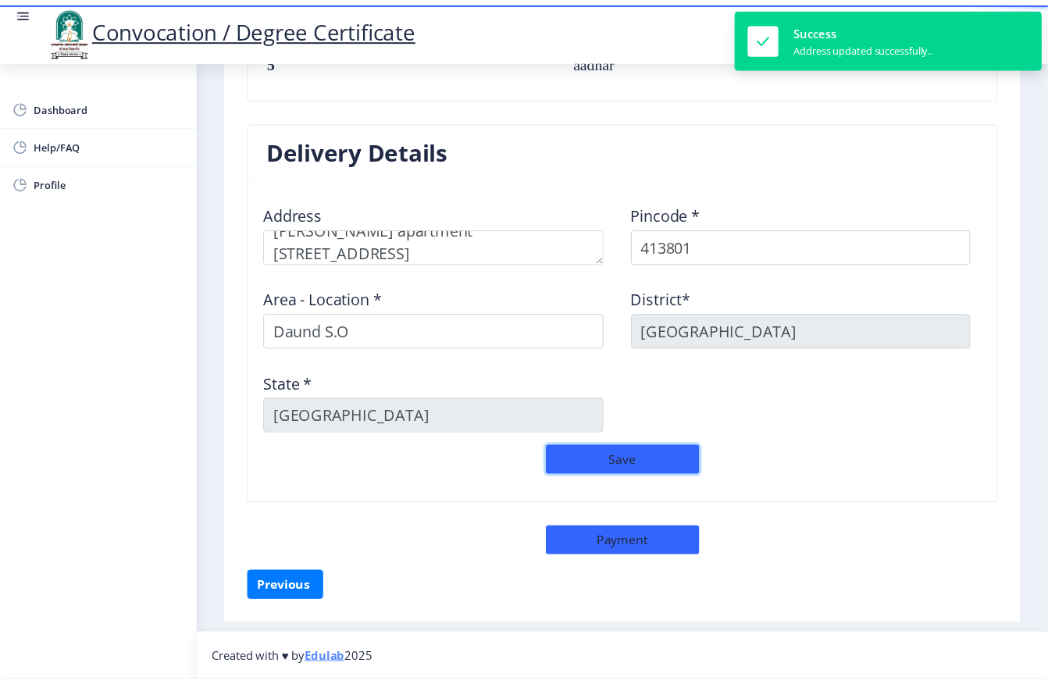
scroll to position [1191, 0]
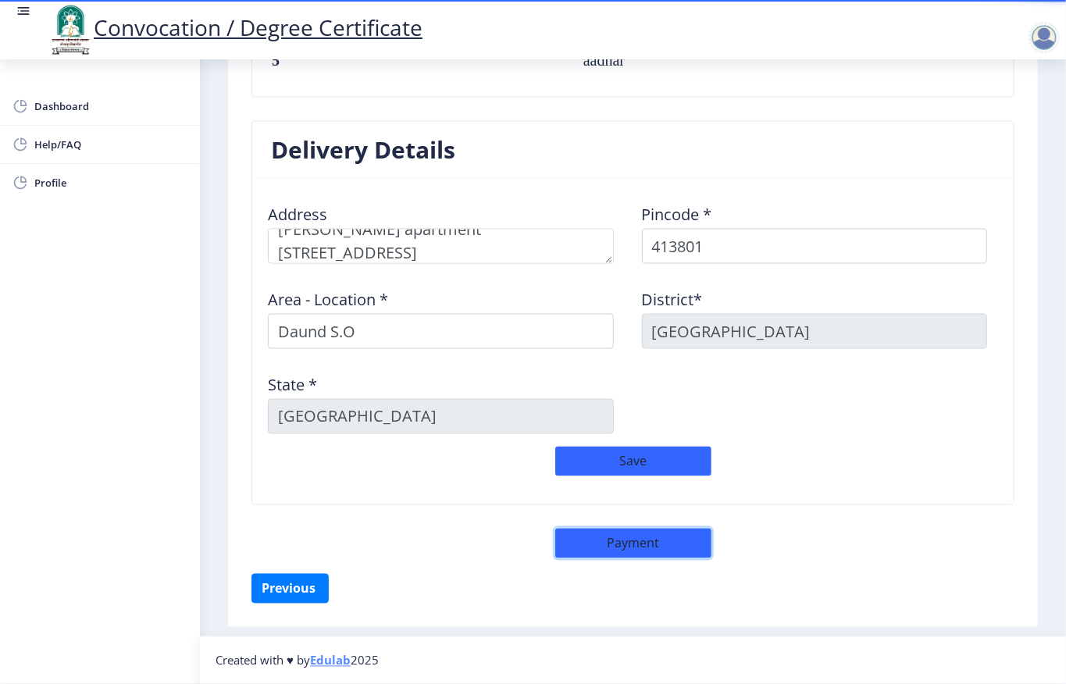
click at [632, 512] on button "Payment" at bounding box center [633, 544] width 156 height 30
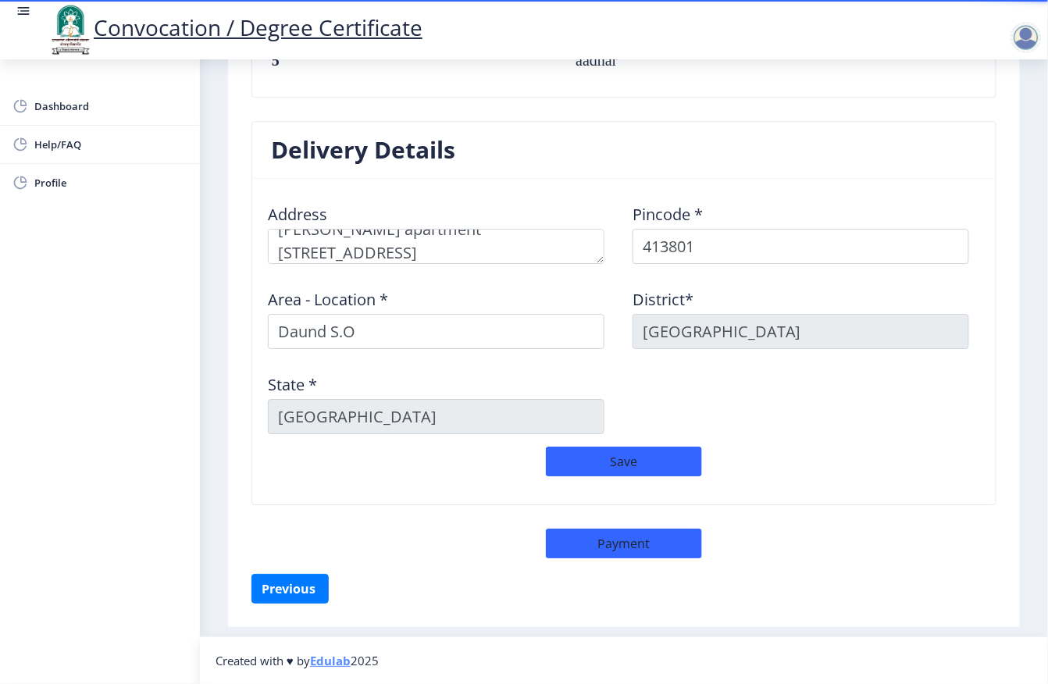
select select "sealed"
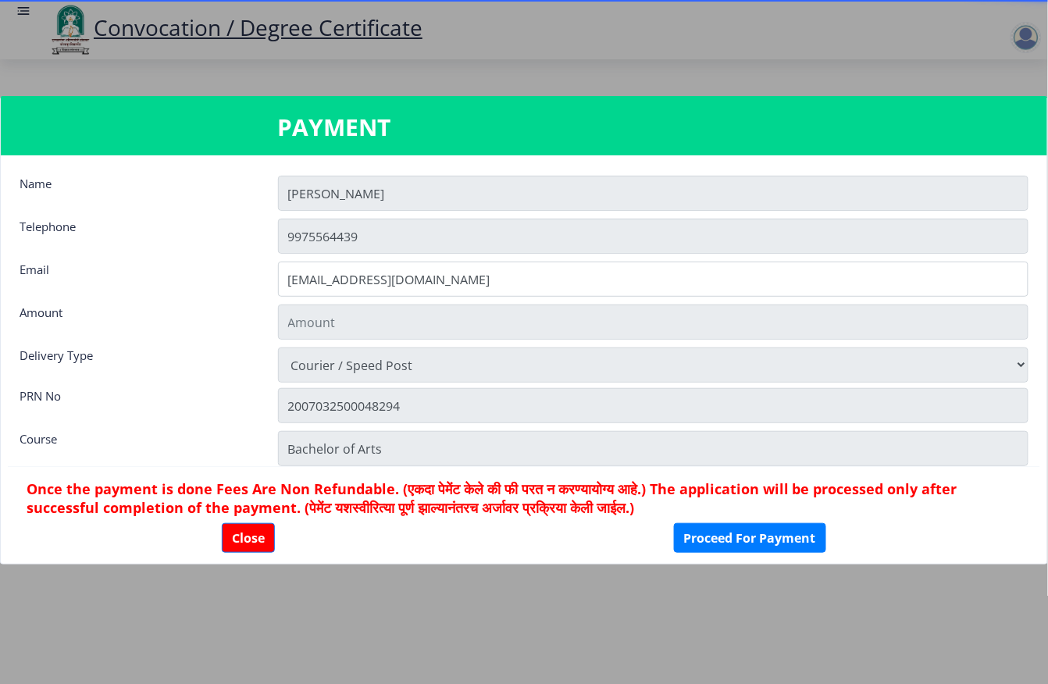
type input "1885"
click at [782, 512] on button "Proceed For Payment" at bounding box center [750, 538] width 152 height 30
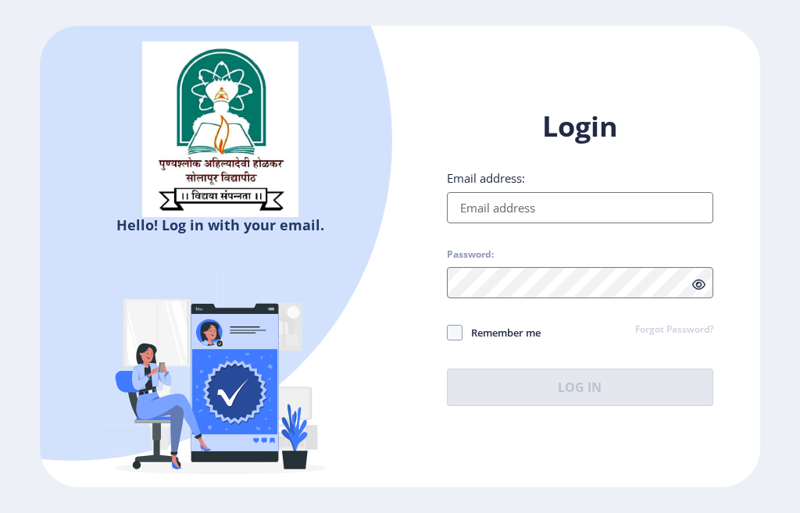
click at [512, 217] on input "Email address:" at bounding box center [580, 207] width 266 height 31
paste input "FC – Document Requirement (900)"
drag, startPoint x: 680, startPoint y: 207, endPoint x: 423, endPoint y: 213, distance: 257.9
click at [423, 213] on div "Login Email address: FC – Document Requirement (900) Password: Remember me Forg…" at bounding box center [580, 269] width 360 height 370
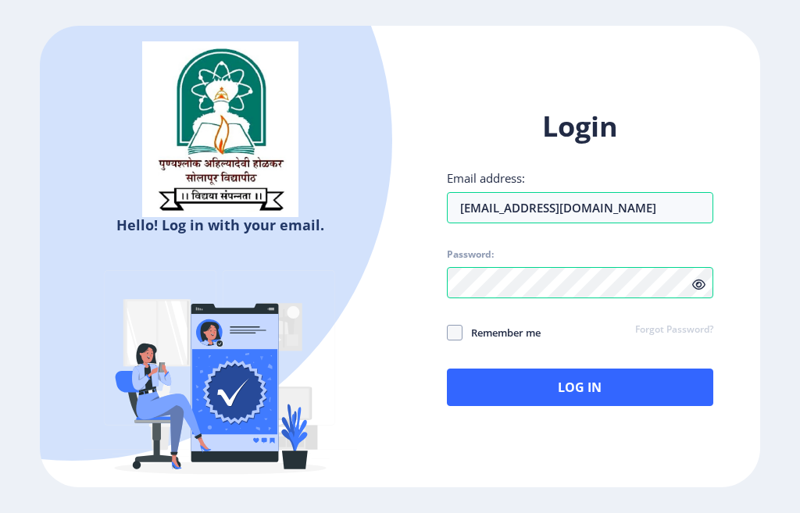
click at [694, 289] on icon at bounding box center [698, 285] width 13 height 12
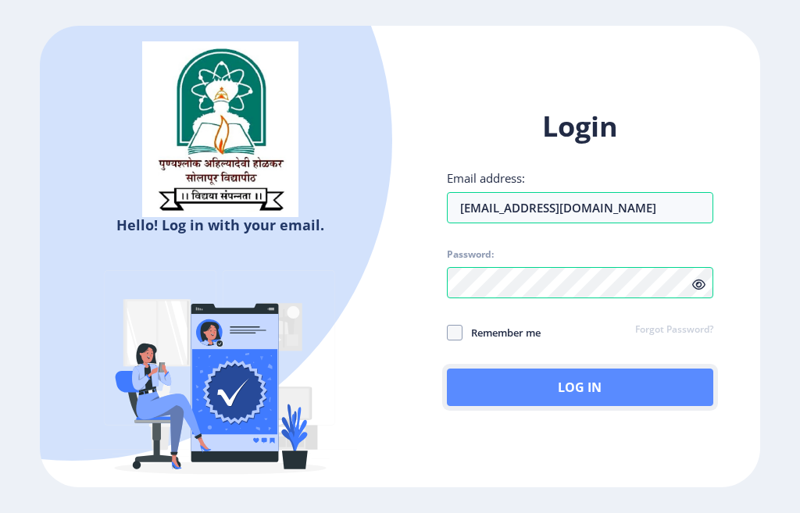
click at [512, 373] on button "Log In" at bounding box center [580, 387] width 266 height 37
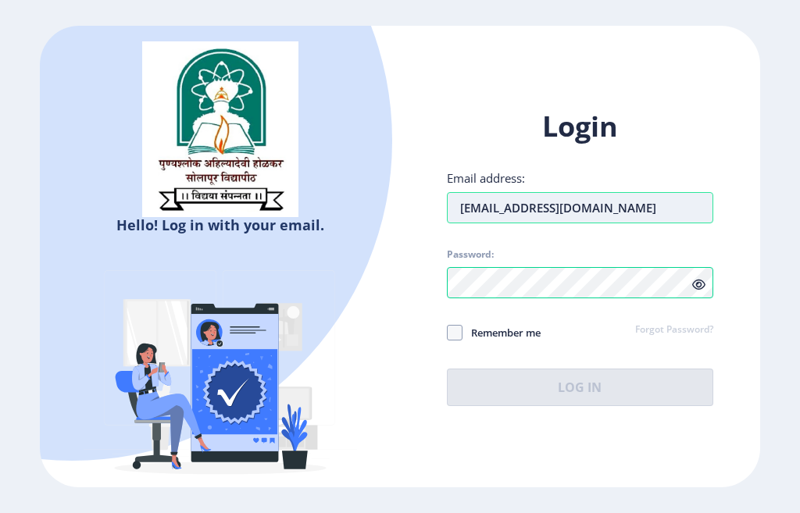
click at [490, 208] on input "galaxzeecom7@gmail.com" at bounding box center [580, 207] width 266 height 31
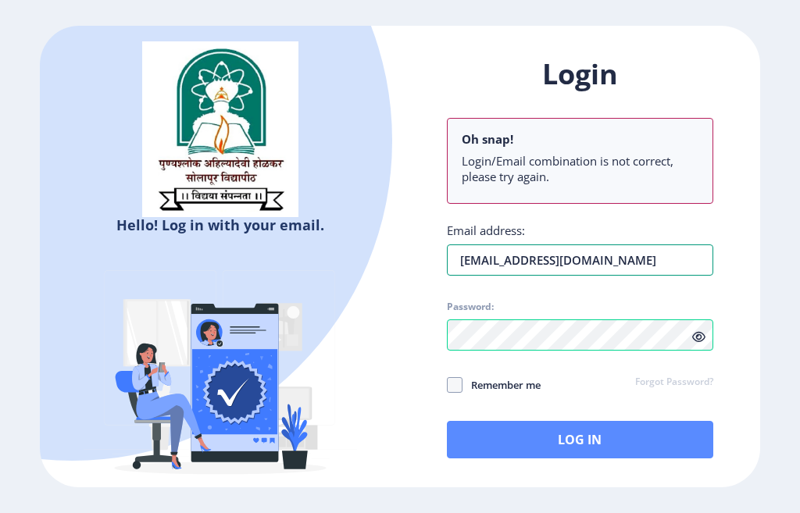
type input "[EMAIL_ADDRESS][DOMAIN_NAME]"
click at [542, 438] on button "Log In" at bounding box center [580, 439] width 266 height 37
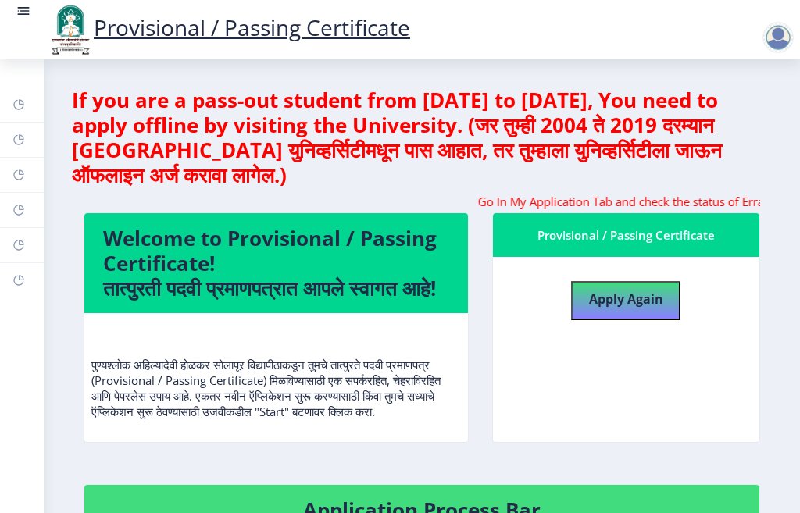
click at [28, 16] on rect at bounding box center [24, 11] width 16 height 16
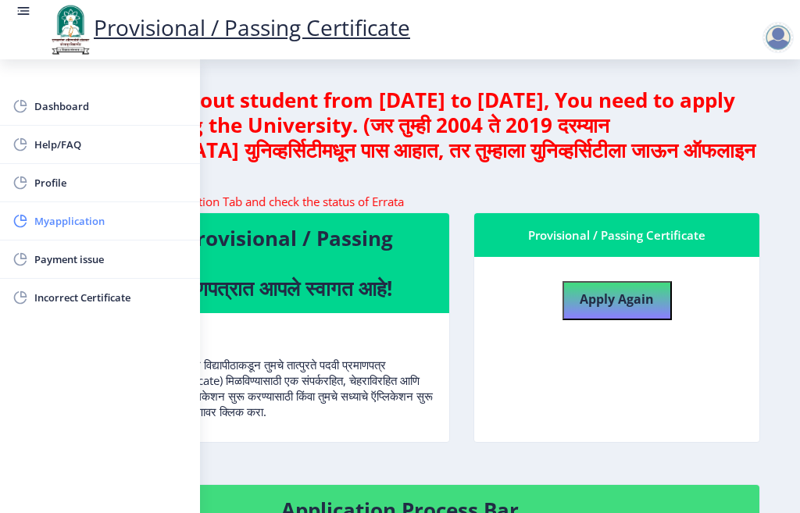
click at [67, 220] on span "Myapplication" at bounding box center [110, 221] width 153 height 19
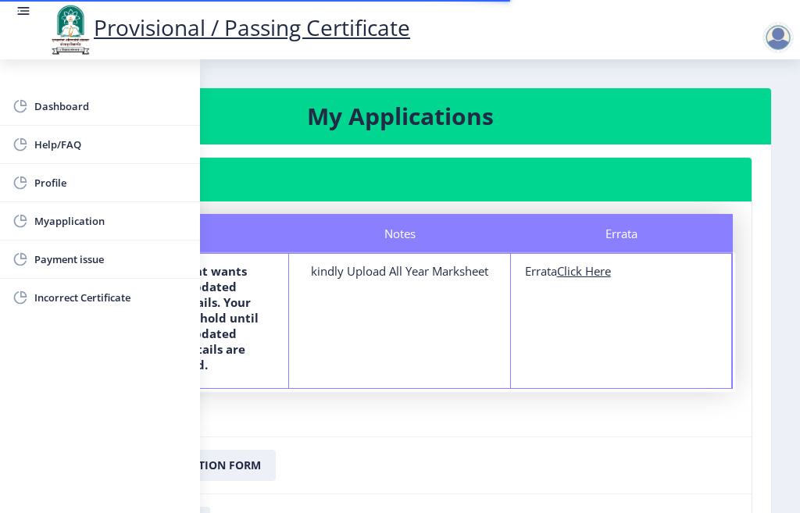
click at [430, 318] on div "Notes kindly Upload All Year Marksheet" at bounding box center [399, 321] width 221 height 134
click at [458, 275] on div "kindly Upload All Year Marksheet" at bounding box center [399, 271] width 192 height 16
click at [320, 409] on nb-card-body "Status Notes Errata Status The department wants additional/updated documents/de…" at bounding box center [399, 319] width 703 height 235
click at [66, 105] on span "Dashboard" at bounding box center [110, 106] width 153 height 19
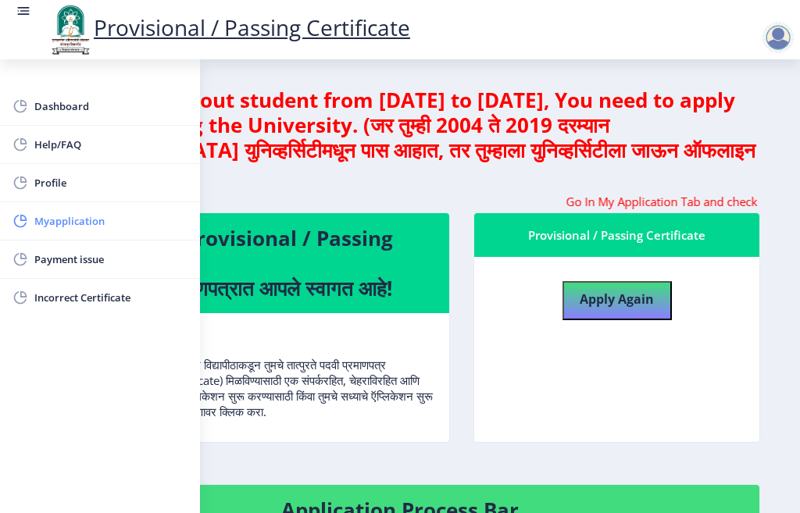
click at [73, 224] on span "Myapplication" at bounding box center [110, 221] width 153 height 19
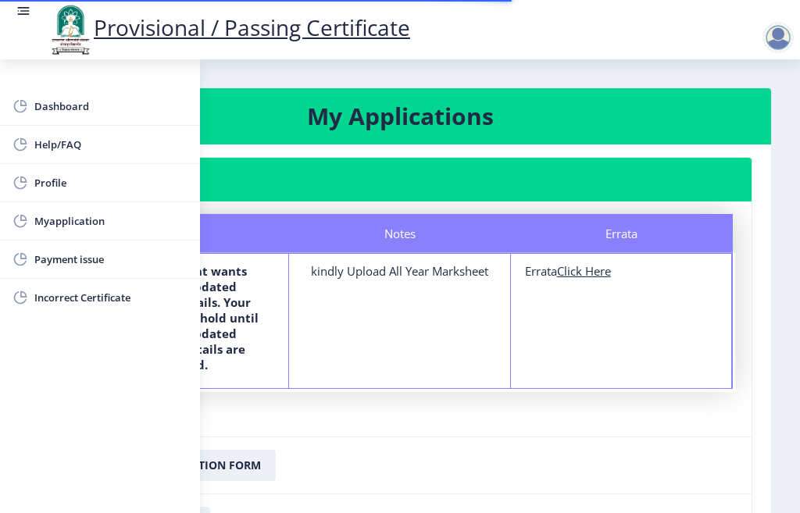
click at [395, 273] on div "kindly Upload All Year Marksheet" at bounding box center [399, 271] width 192 height 16
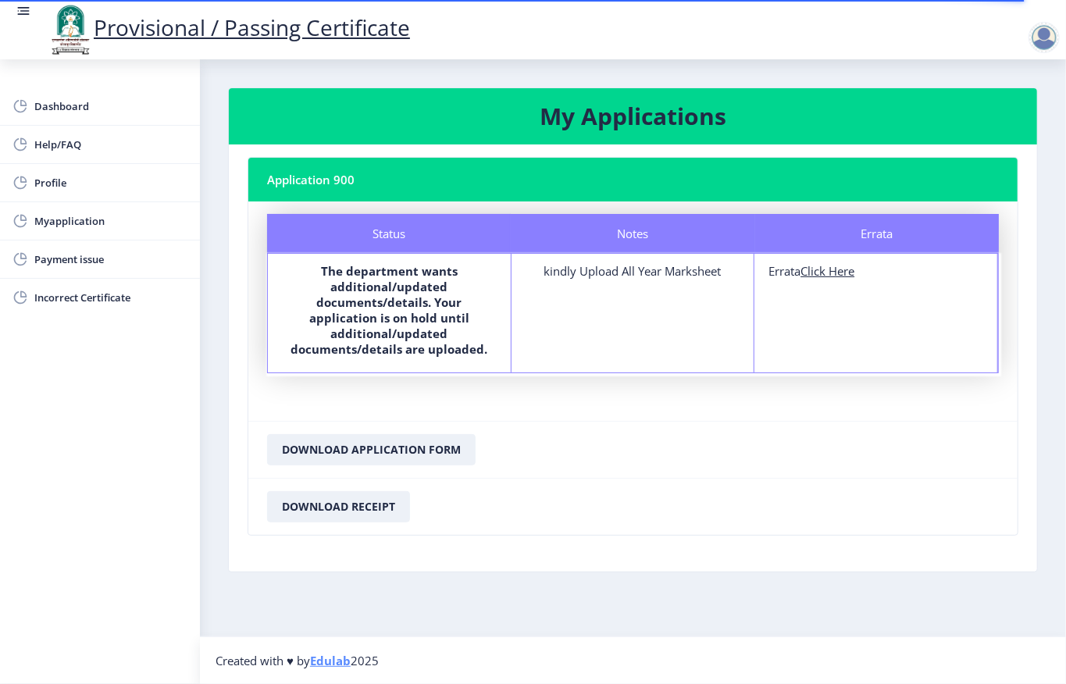
click at [799, 270] on u "Click Here" at bounding box center [828, 271] width 54 height 16
select select
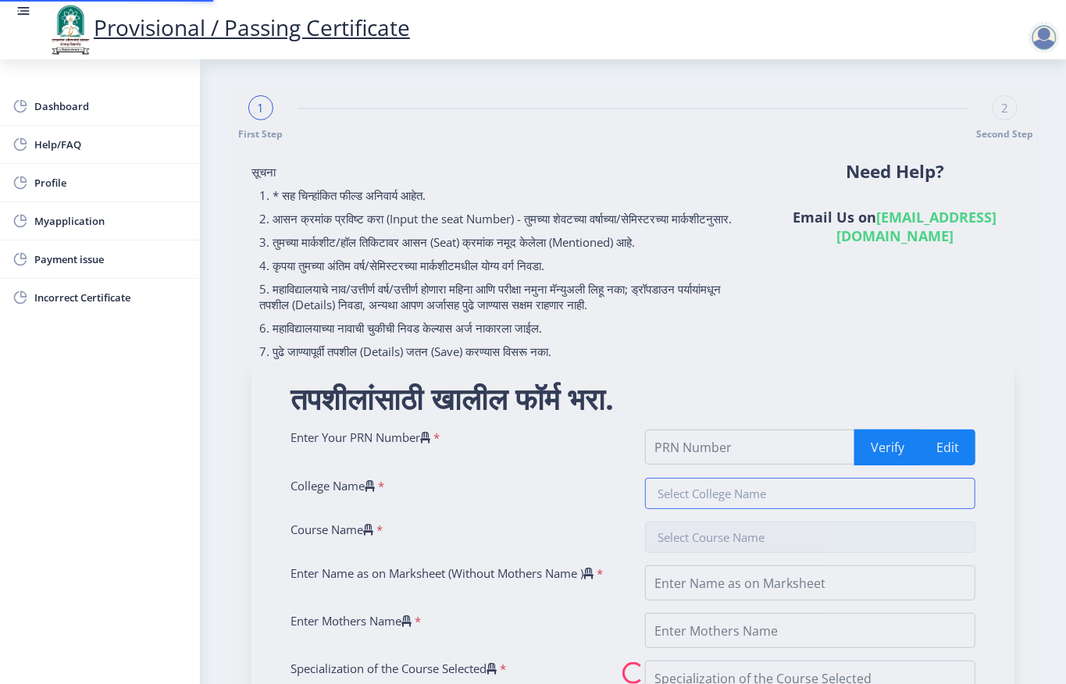
type input "2007032500048294"
type input "[PERSON_NAME]"
type input "Bachelor of Arts"
type input "DHERE RUAPLI GORAKH"
type input "RUKMINI"
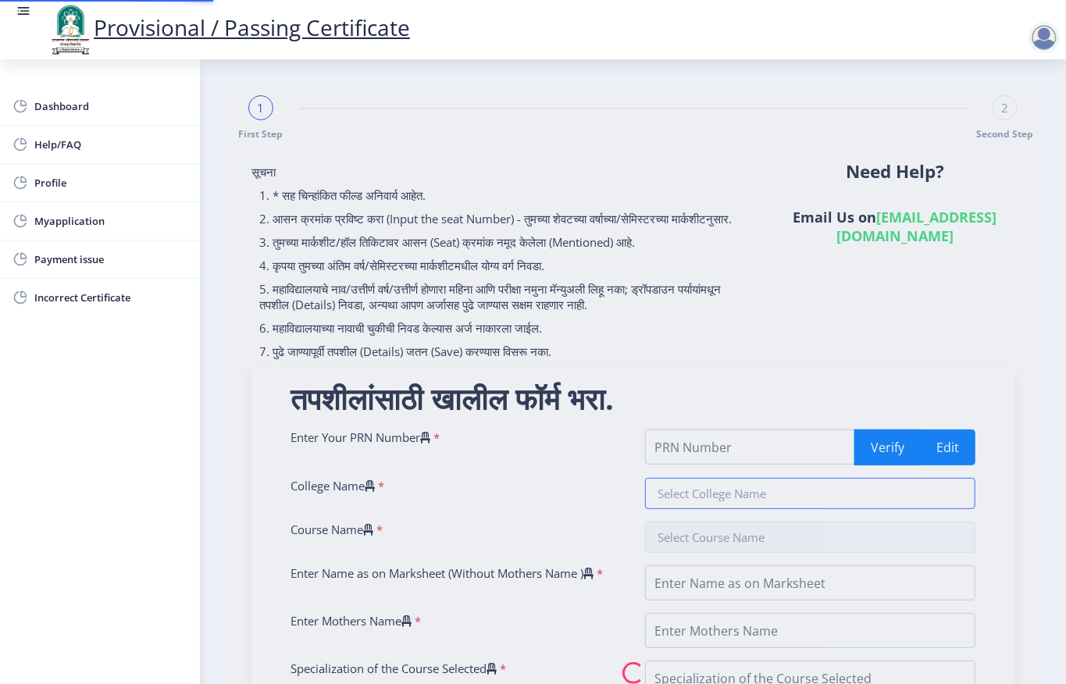
type input "MARATHI"
type input "TO APPLY FOR CONVOCATION CERTIFICATE"
type input "26979"
select select "FIRST CLASS"
select select "Regular"
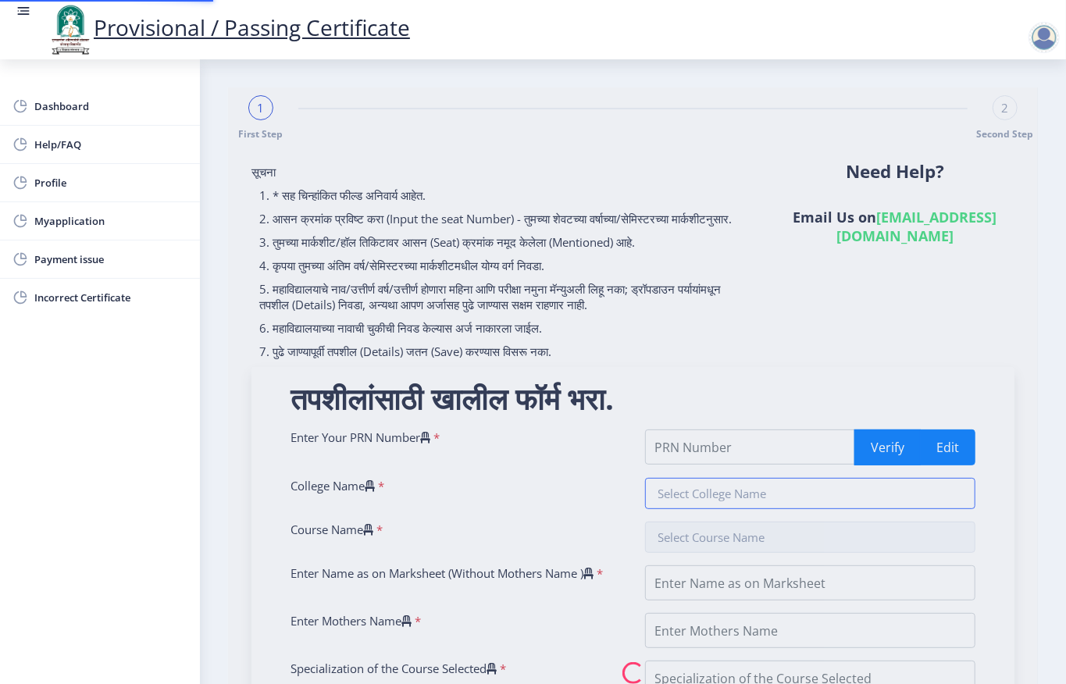
select select "None"
select select "2010"
select select "April"
select select "Yearly"
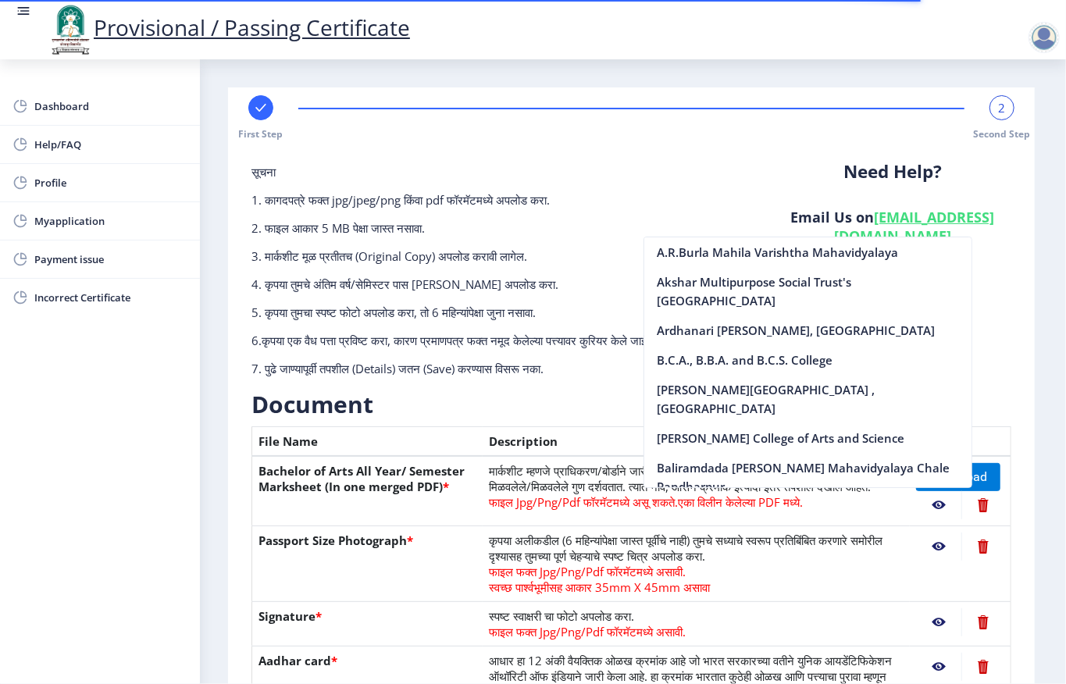
click at [498, 402] on h3 "Document" at bounding box center [632, 404] width 760 height 31
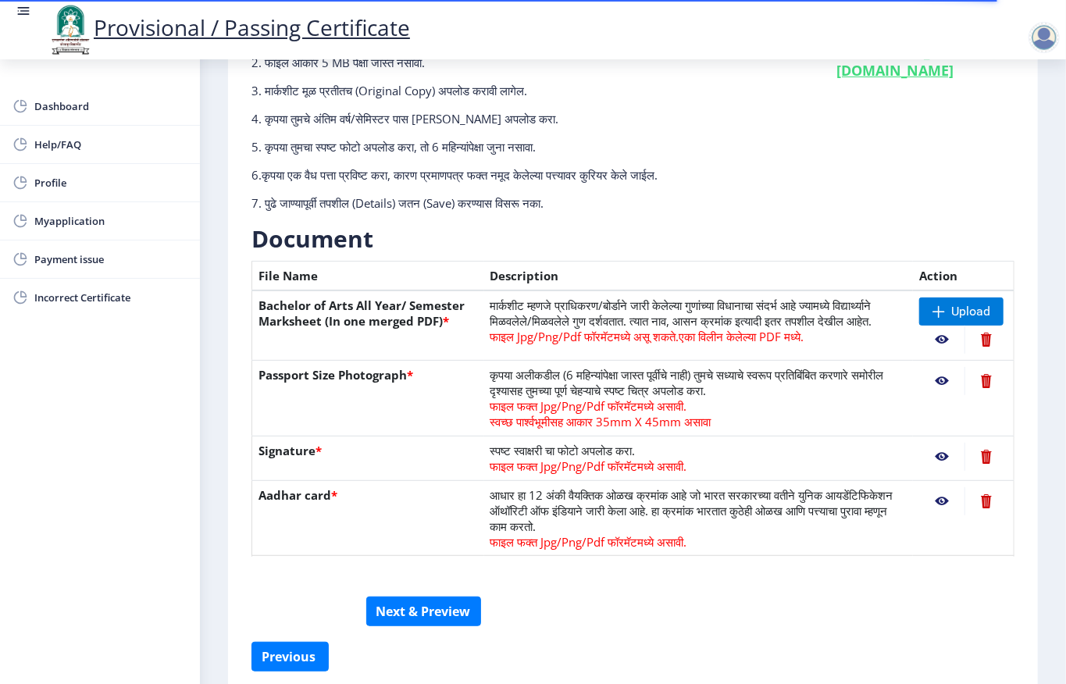
scroll to position [208, 0]
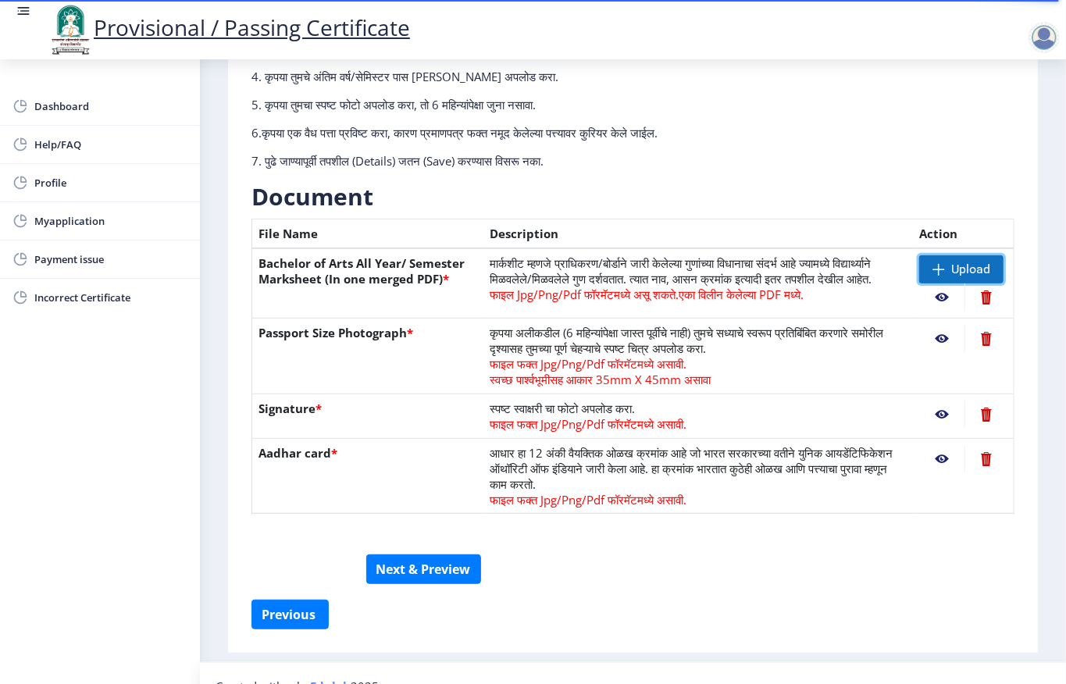
click at [799, 273] on span "Upload" at bounding box center [961, 269] width 84 height 28
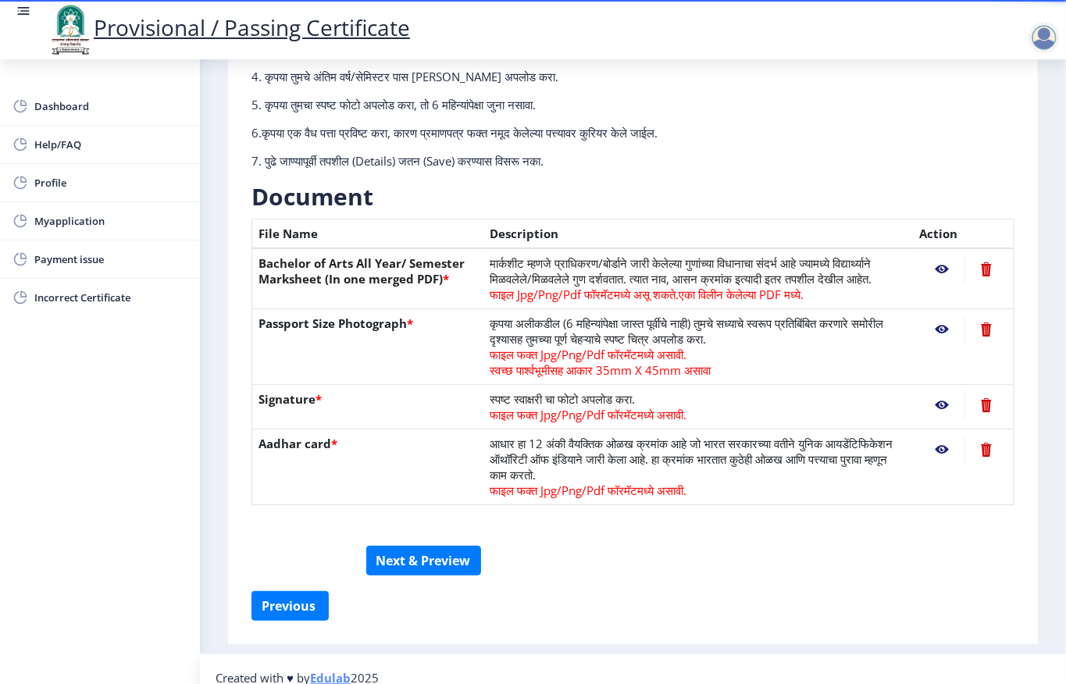
click at [799, 447] on nb-action at bounding box center [941, 450] width 45 height 28
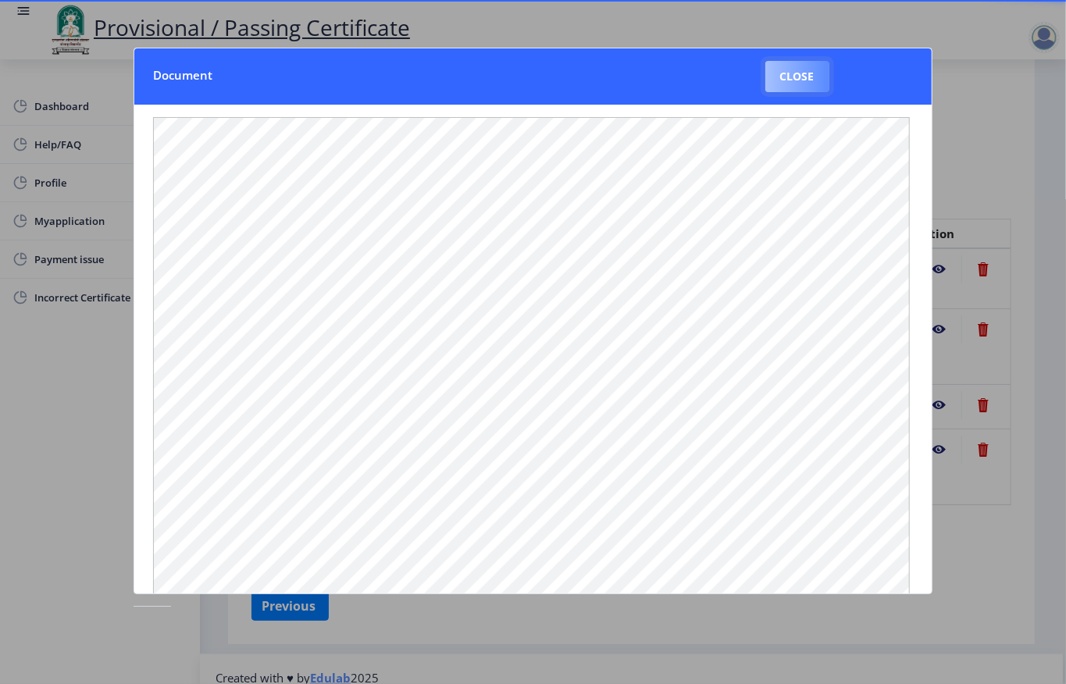
click at [789, 77] on button "Close" at bounding box center [798, 76] width 64 height 31
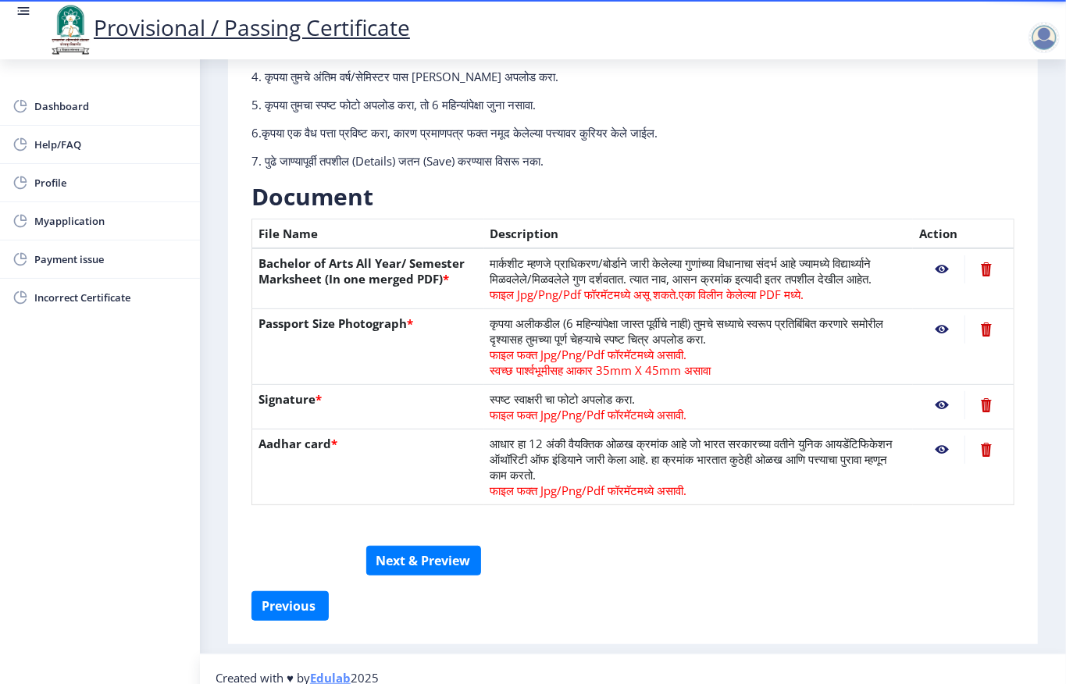
click at [799, 447] on nb-action at bounding box center [941, 450] width 45 height 28
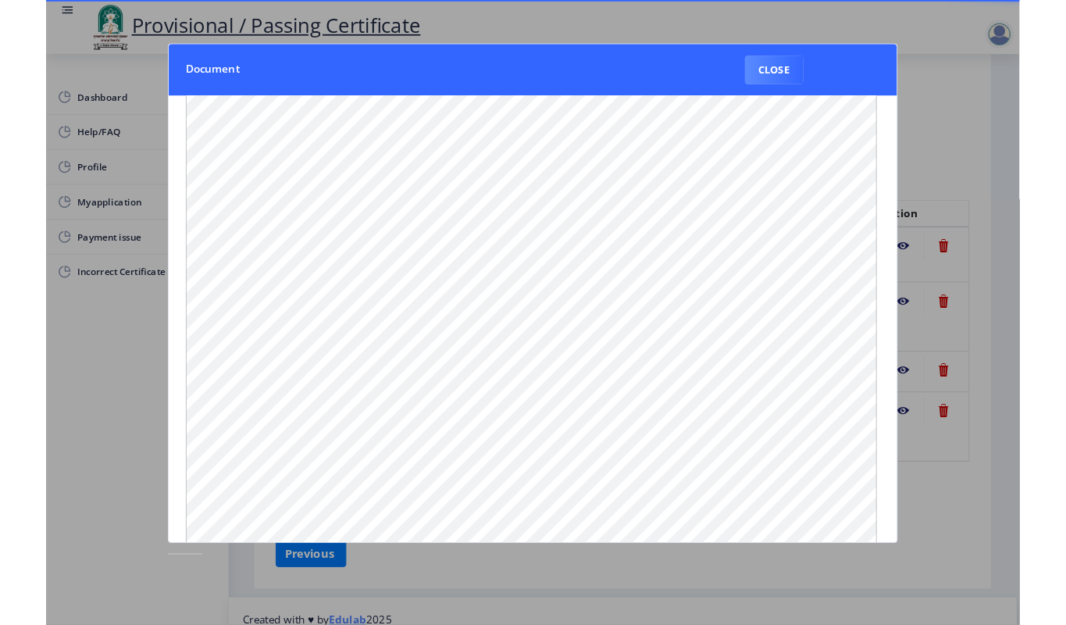
scroll to position [0, 0]
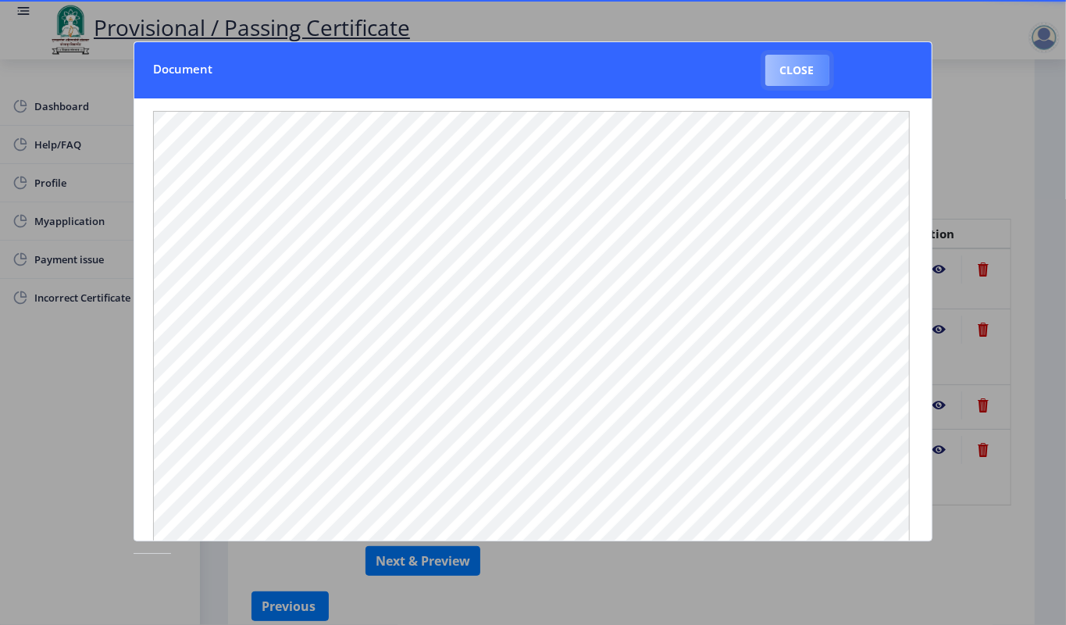
click at [792, 62] on button "Close" at bounding box center [798, 70] width 64 height 31
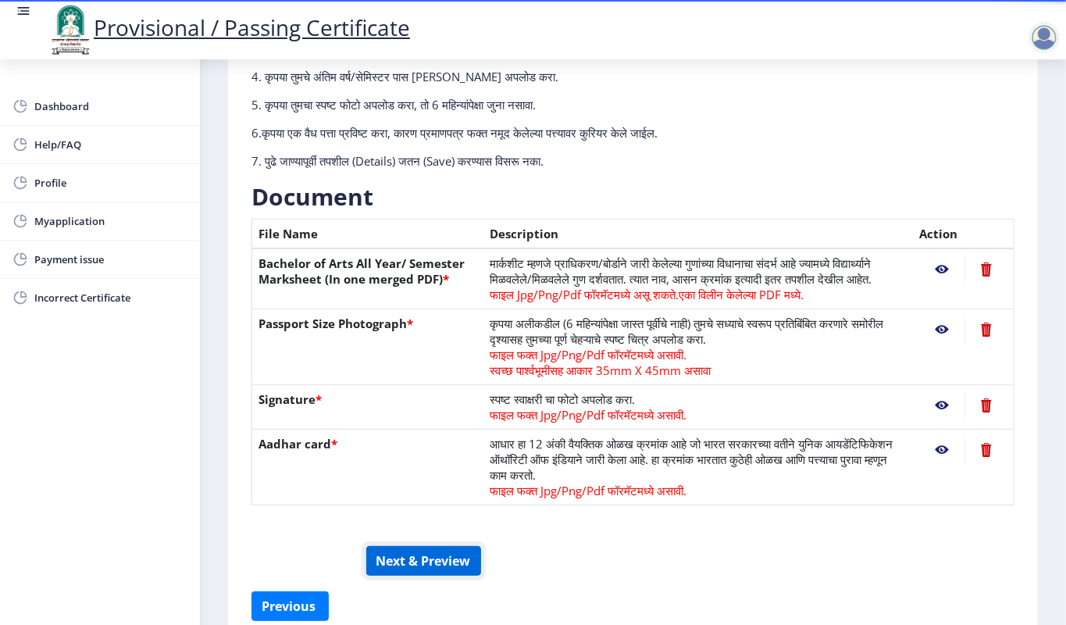
click at [451, 512] on button "Next & Preview" at bounding box center [423, 561] width 115 height 30
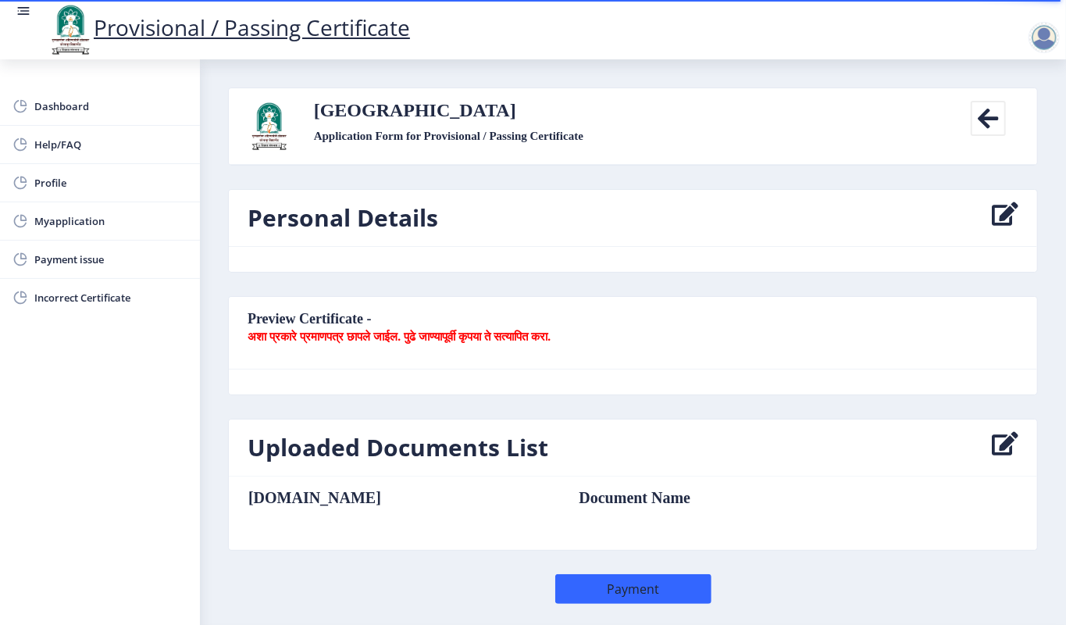
click at [341, 330] on b "अशा प्रकारे प्रमाणपत्र छापले जाईल. पुढे जाण्यापूर्वी कृपया ते सत्यापित करा." at bounding box center [399, 336] width 303 height 16
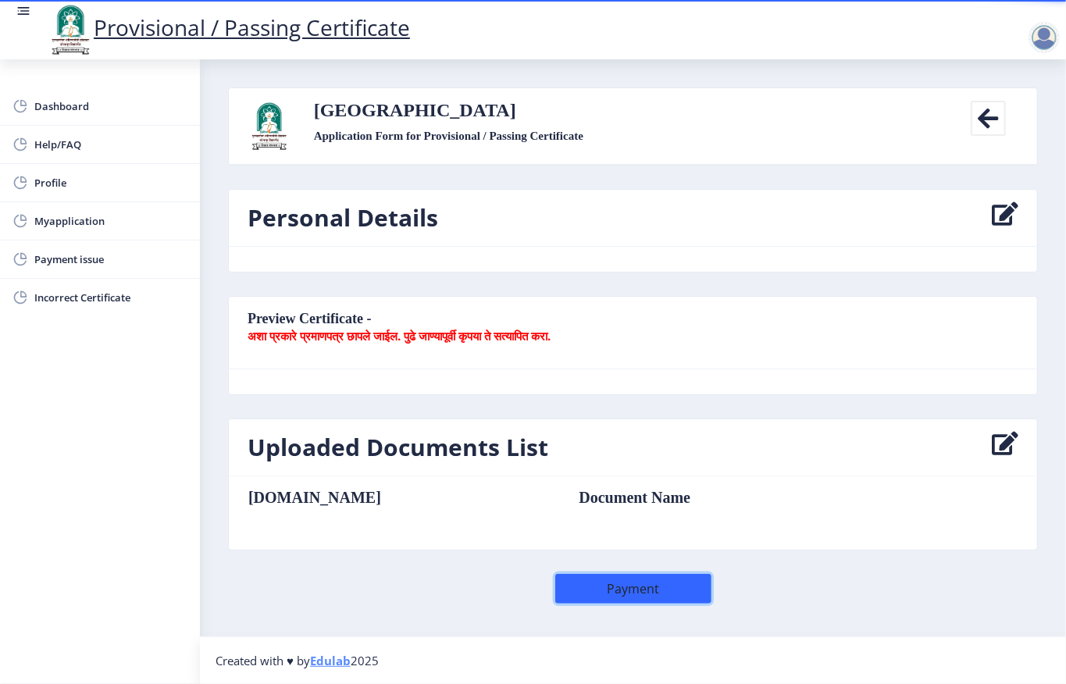
click at [676, 512] on button "Payment" at bounding box center [633, 589] width 156 height 30
click at [611, 512] on button "Payment" at bounding box center [633, 589] width 156 height 30
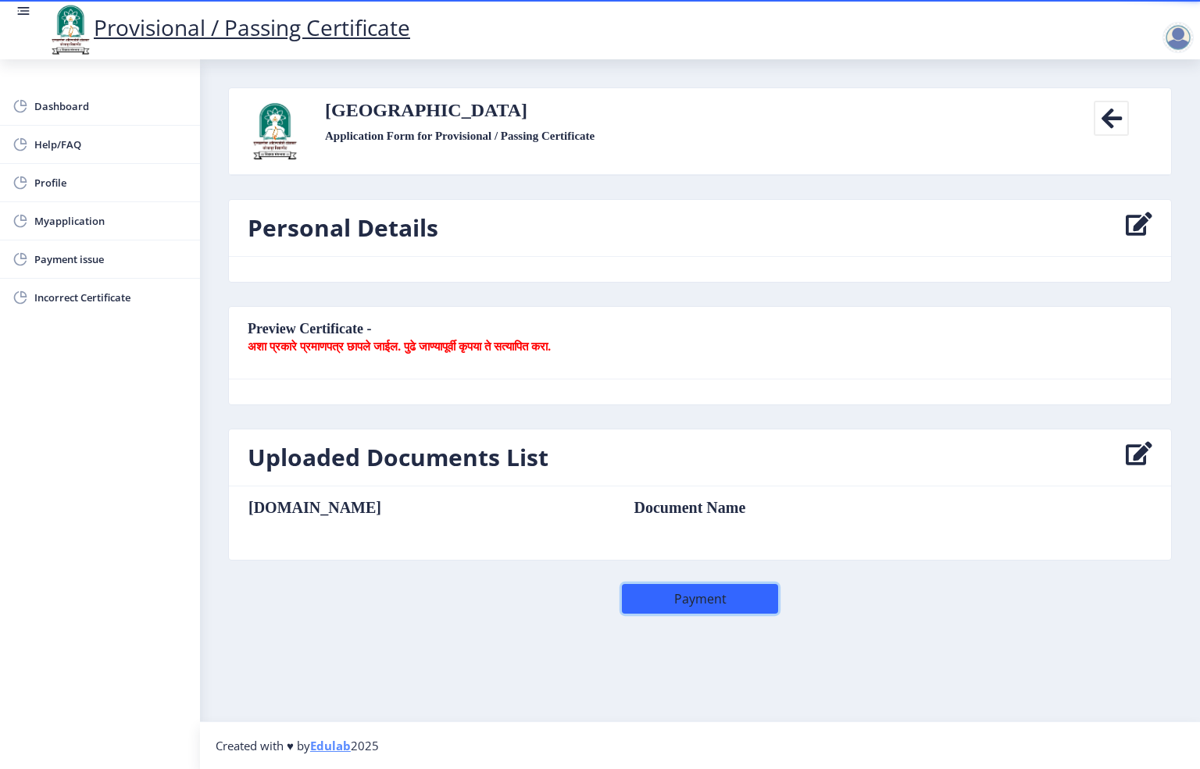
click at [701, 512] on button "Payment" at bounding box center [700, 599] width 156 height 30
click at [799, 460] on icon at bounding box center [1139, 457] width 27 height 31
select select
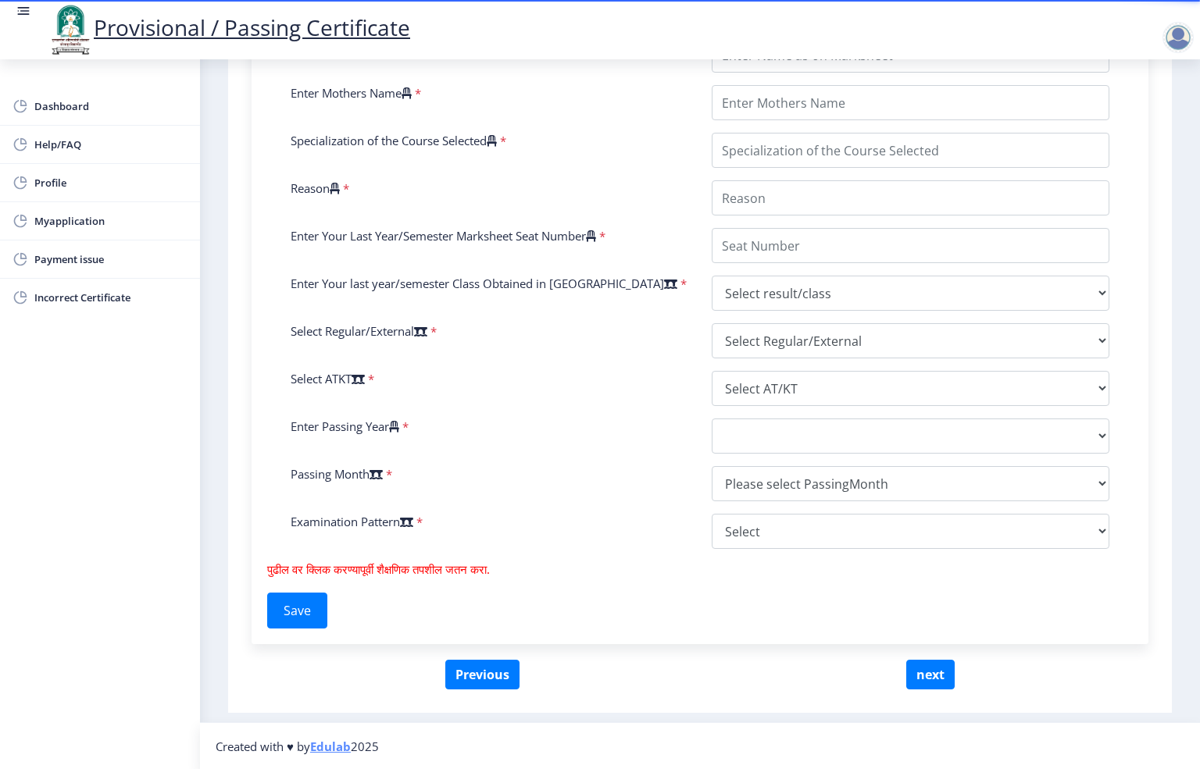
scroll to position [532, 0]
click at [87, 212] on span "Myapplication" at bounding box center [110, 221] width 153 height 19
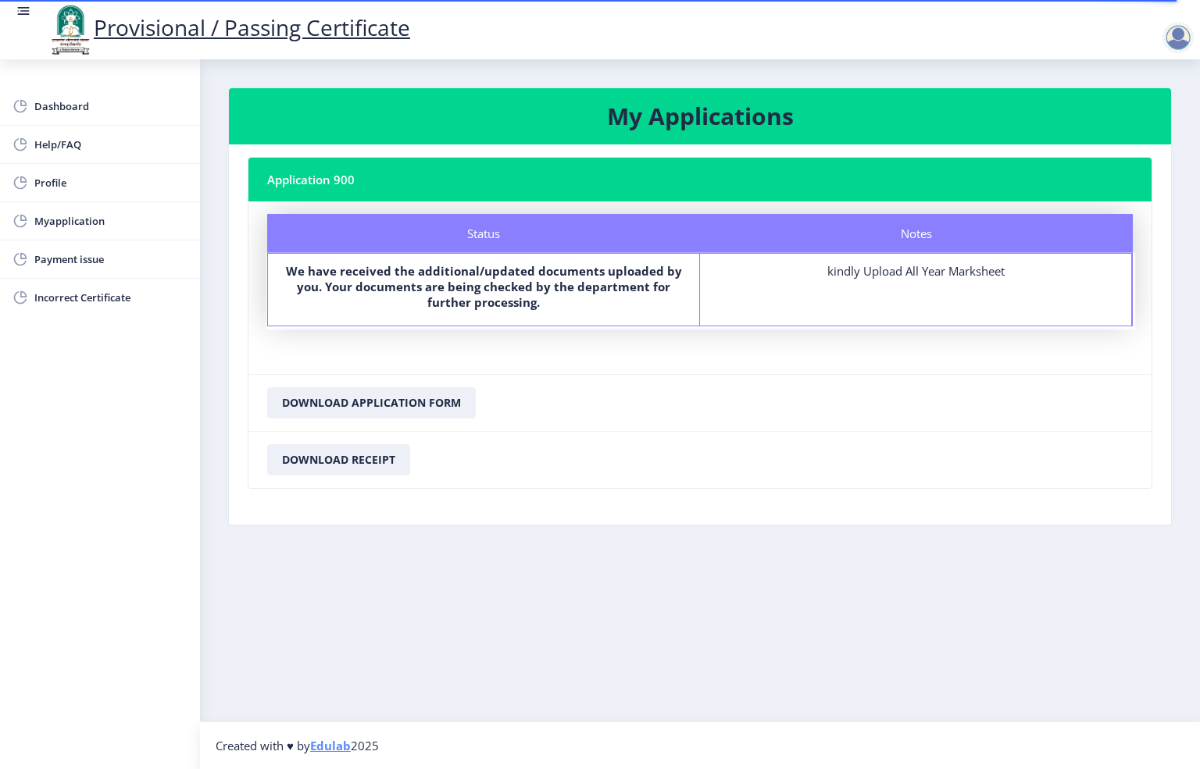
click at [799, 275] on div "kindly Upload All Year Marksheet" at bounding box center [915, 271] width 403 height 16
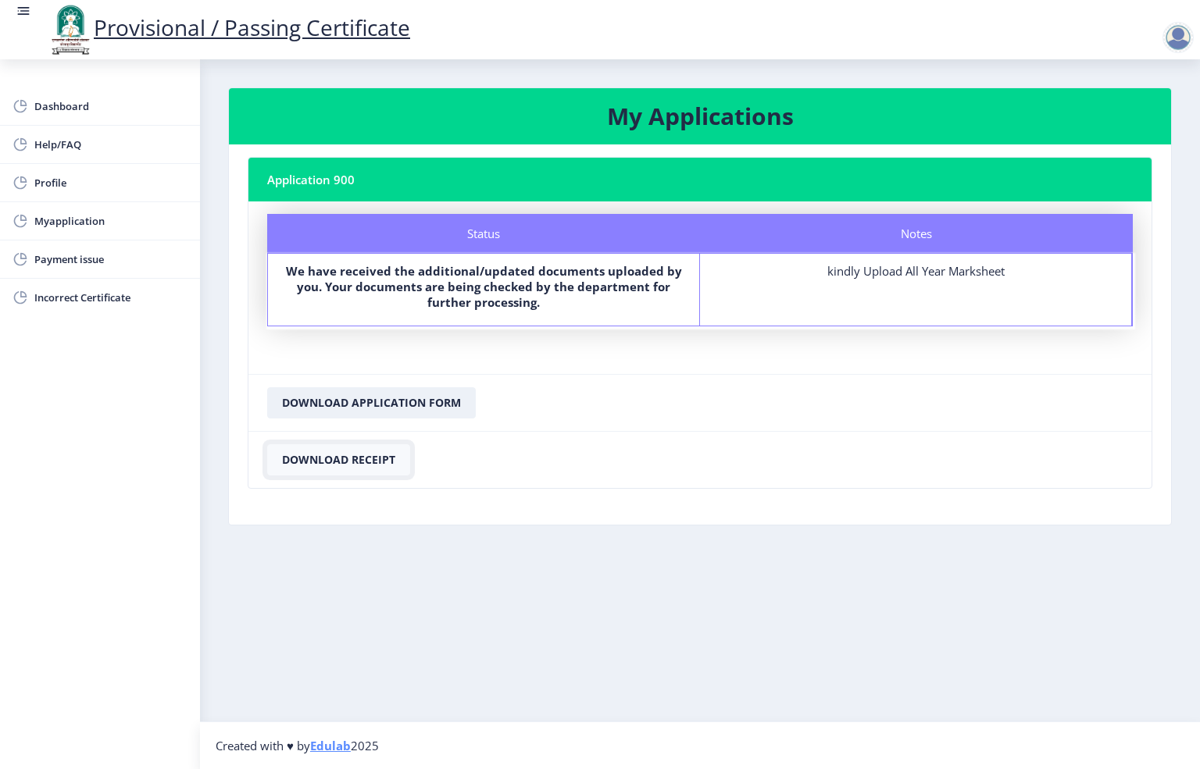
click at [376, 460] on button "Download Receipt" at bounding box center [338, 459] width 143 height 31
